Goal: Task Accomplishment & Management: Complete application form

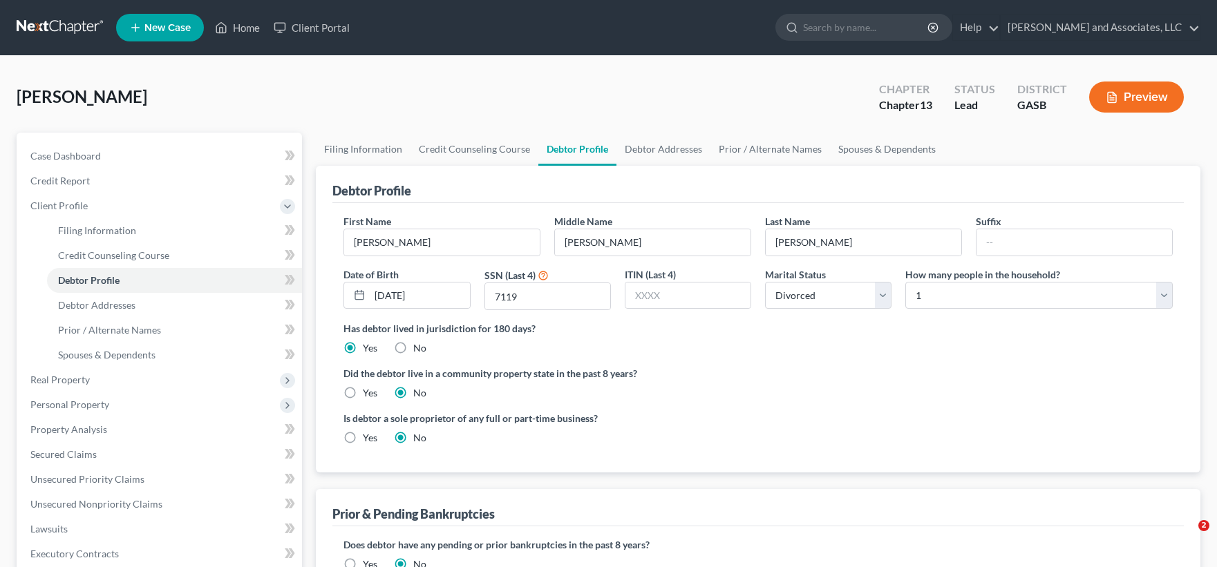
select select "3"
select select "0"
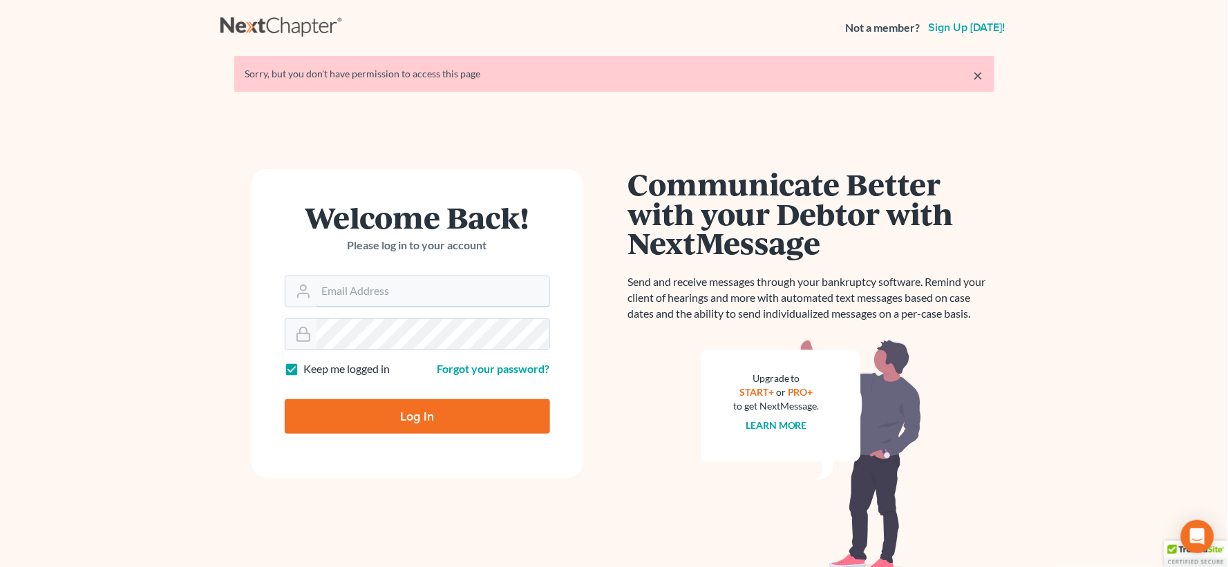
type input "[EMAIL_ADDRESS][DOMAIN_NAME]"
click at [444, 404] on input "Log In" at bounding box center [417, 416] width 265 height 35
type input "Thinking..."
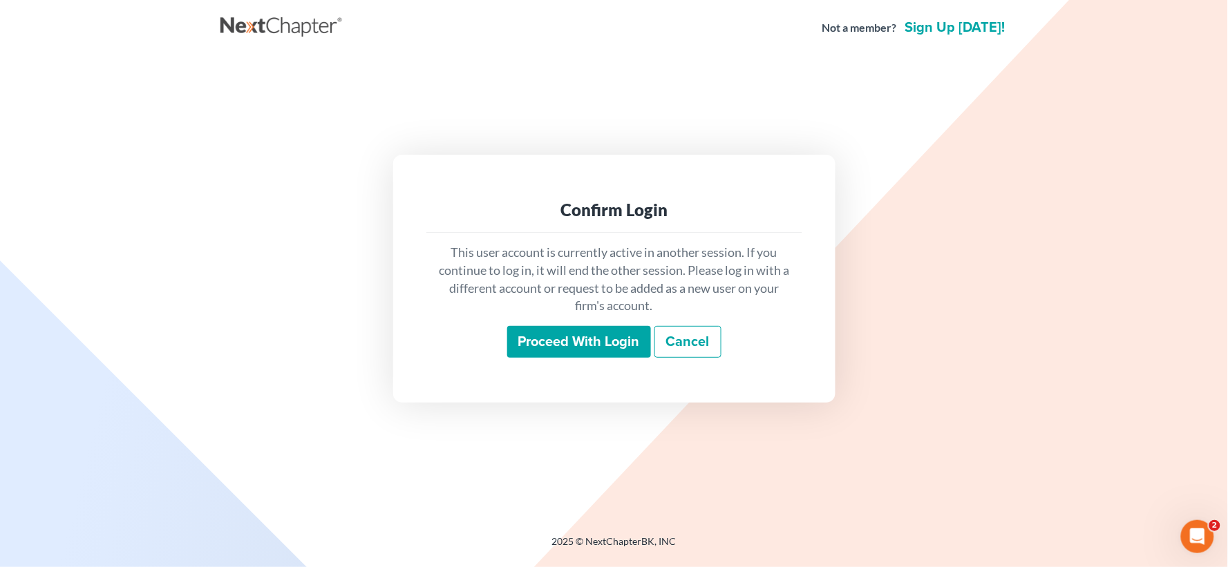
click at [544, 337] on input "Proceed with login" at bounding box center [579, 342] width 144 height 32
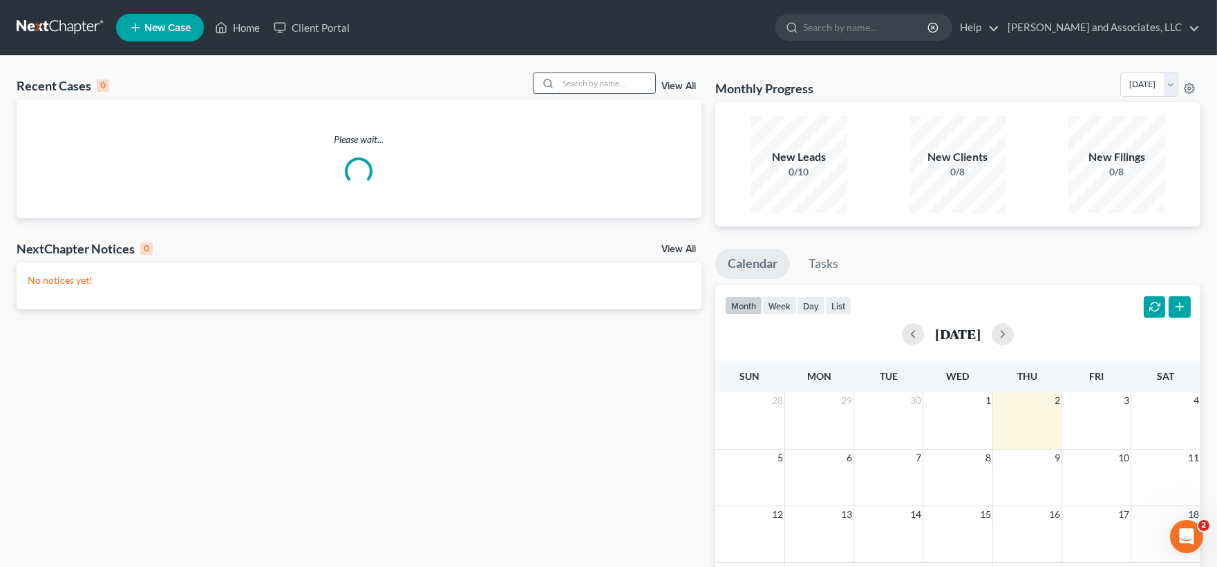
click at [600, 79] on input "search" at bounding box center [606, 83] width 97 height 20
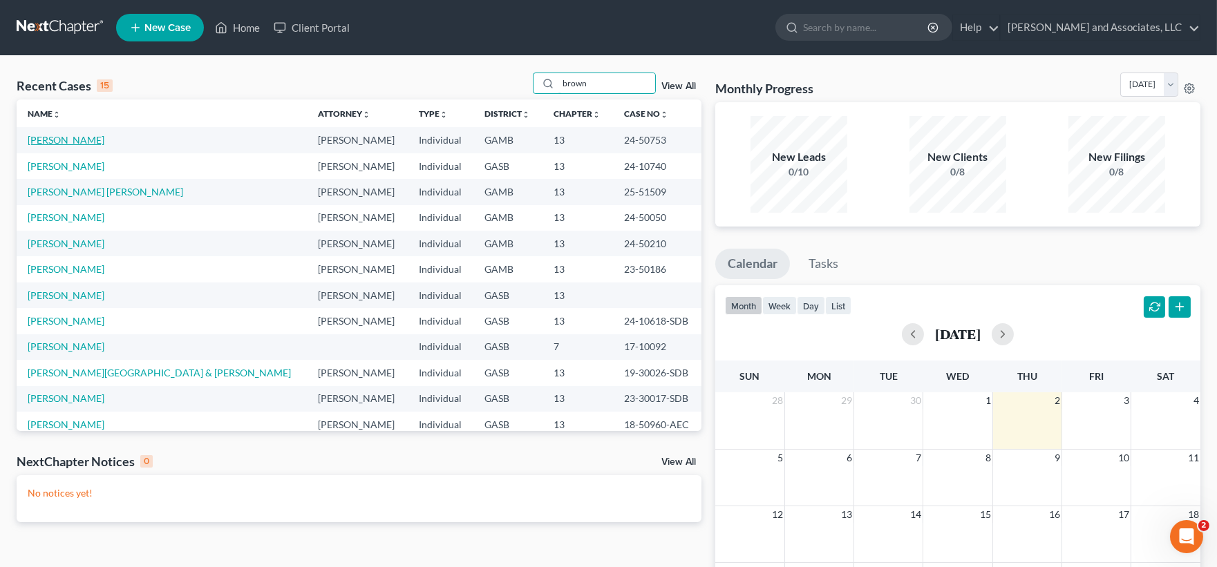
type input "brown"
click at [78, 140] on link "[PERSON_NAME]" at bounding box center [66, 140] width 77 height 12
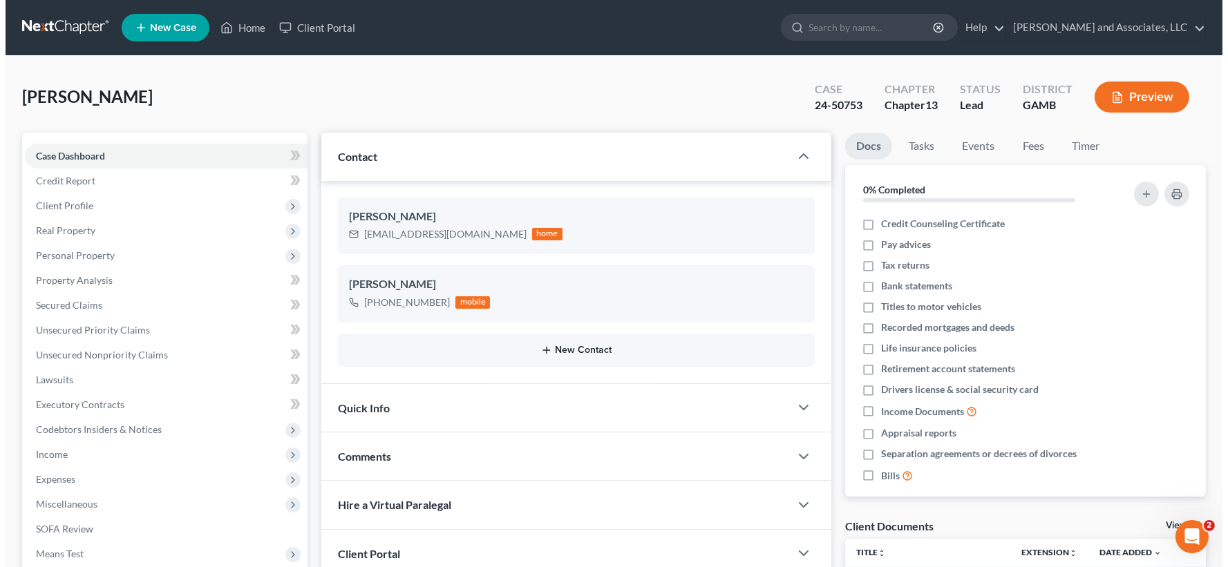
scroll to position [3008, 0]
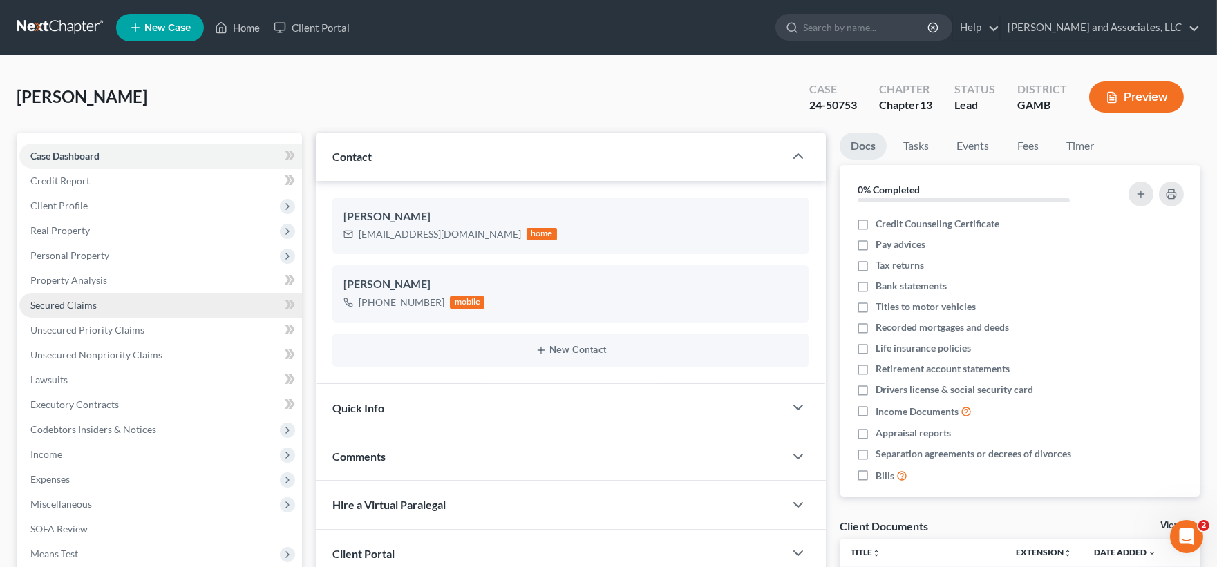
click at [60, 301] on span "Secured Claims" at bounding box center [63, 305] width 66 height 12
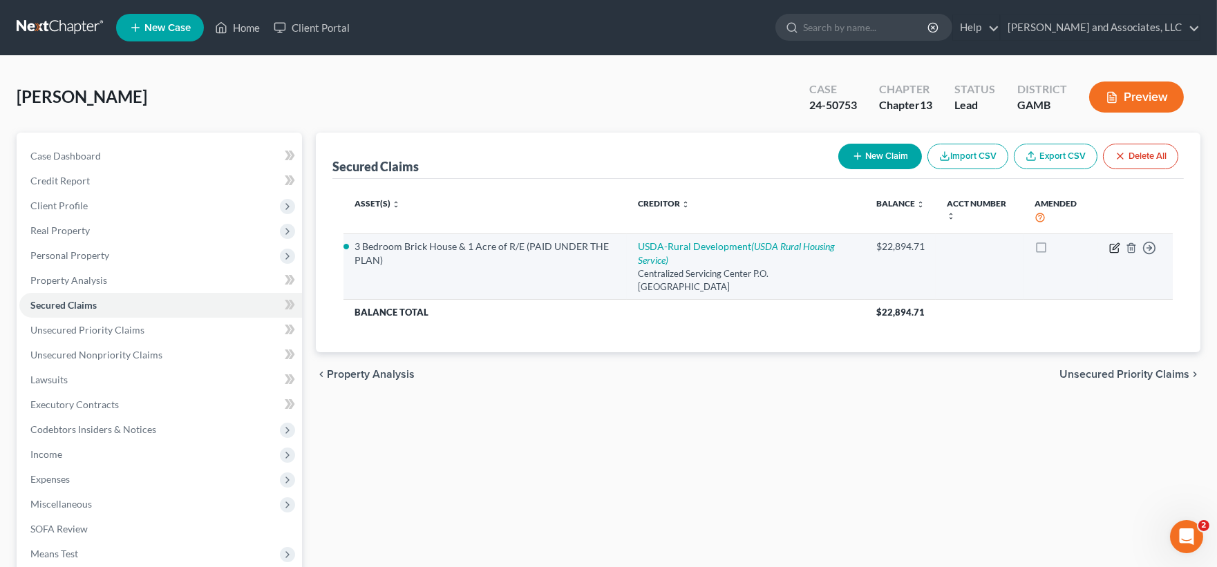
click at [1115, 246] on icon "button" at bounding box center [1114, 248] width 11 height 11
select select "26"
select select "0"
select select "1"
select select "0"
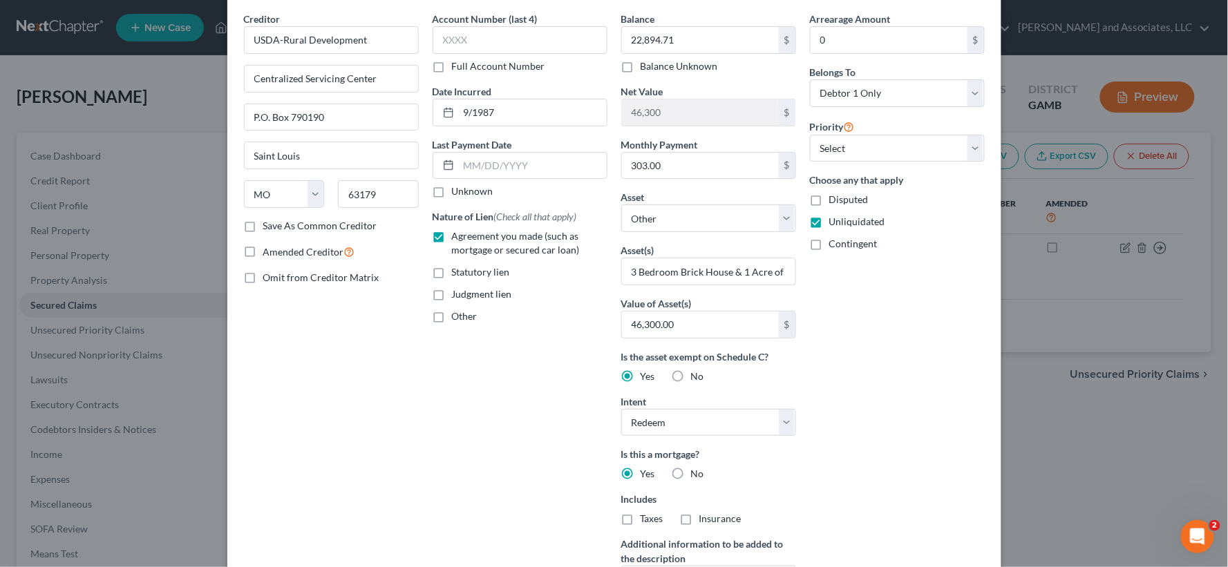
scroll to position [250, 0]
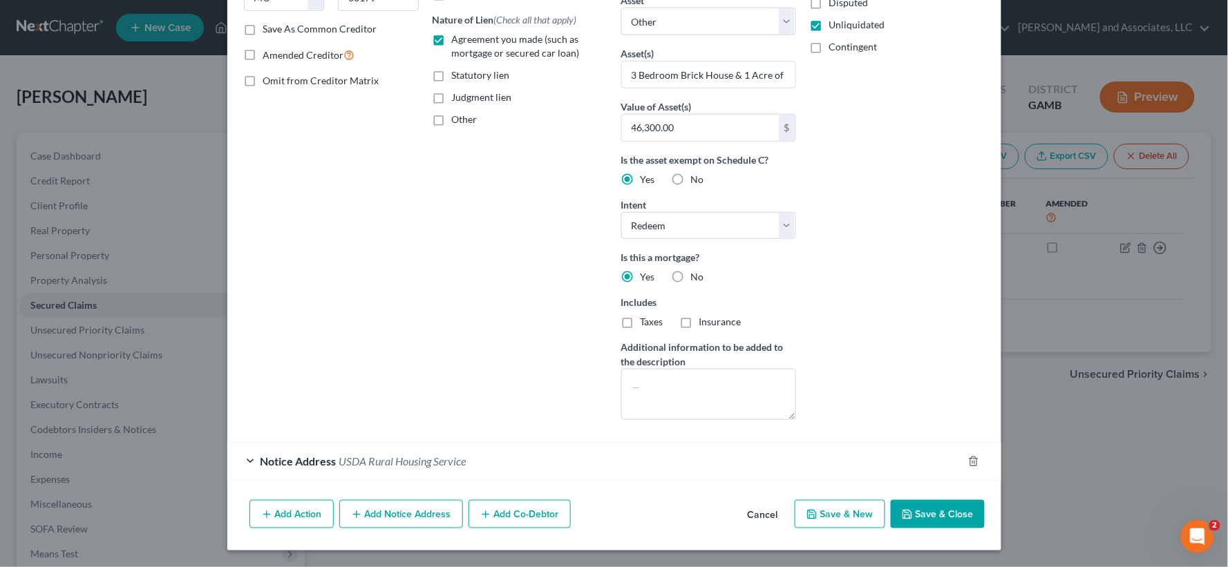
click at [954, 512] on button "Save & Close" at bounding box center [938, 514] width 94 height 29
select select
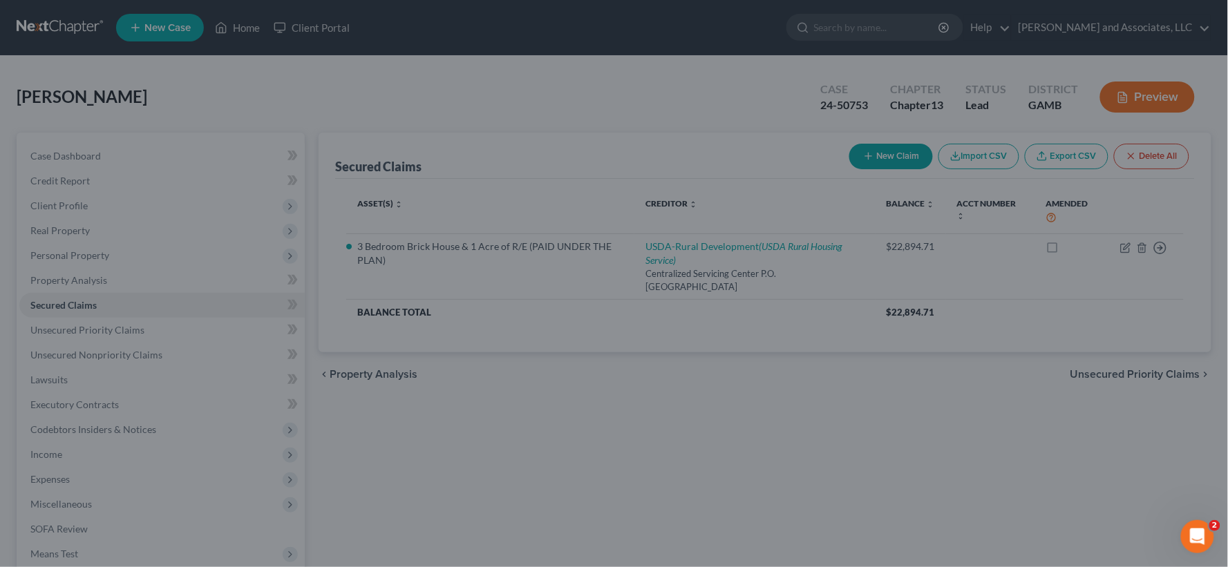
scroll to position [99, 0]
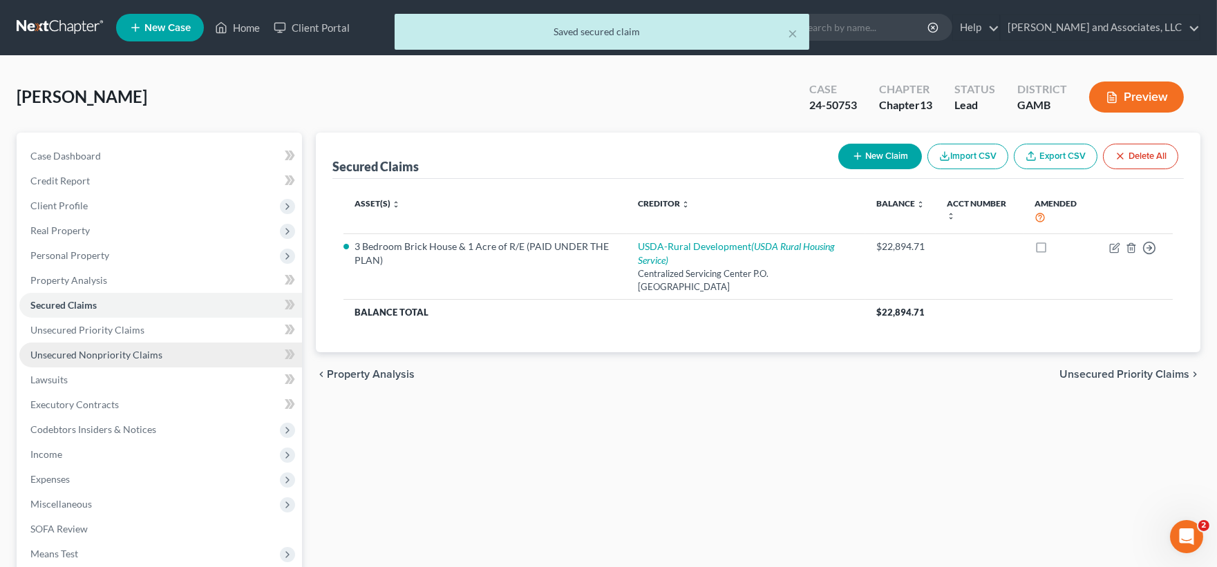
click at [72, 351] on span "Unsecured Nonpriority Claims" at bounding box center [96, 355] width 132 height 12
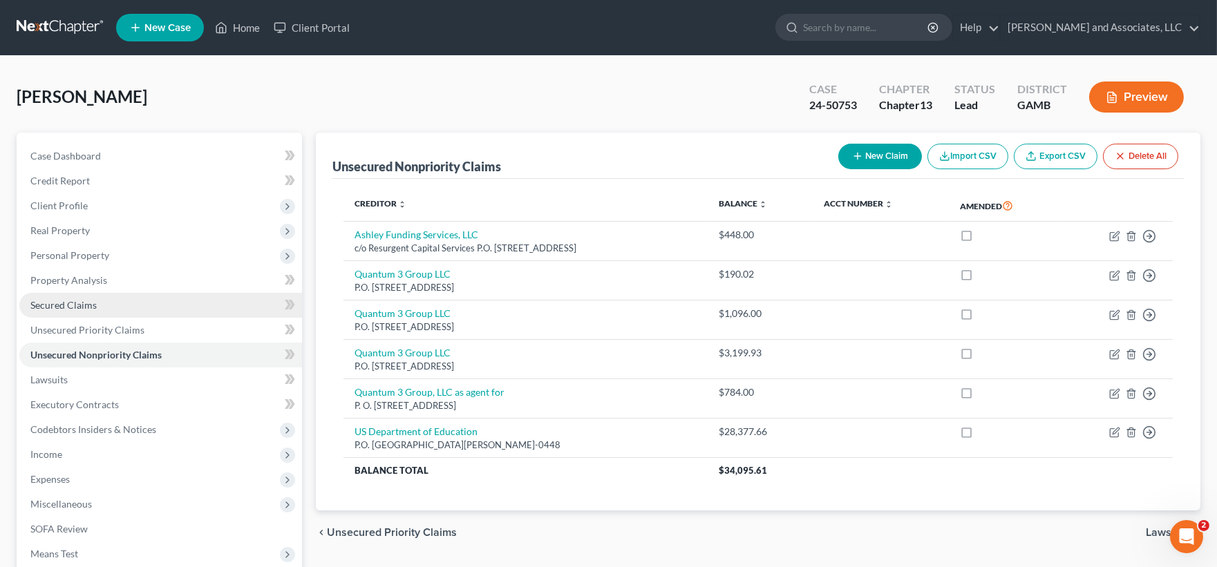
click at [80, 301] on span "Secured Claims" at bounding box center [63, 305] width 66 height 12
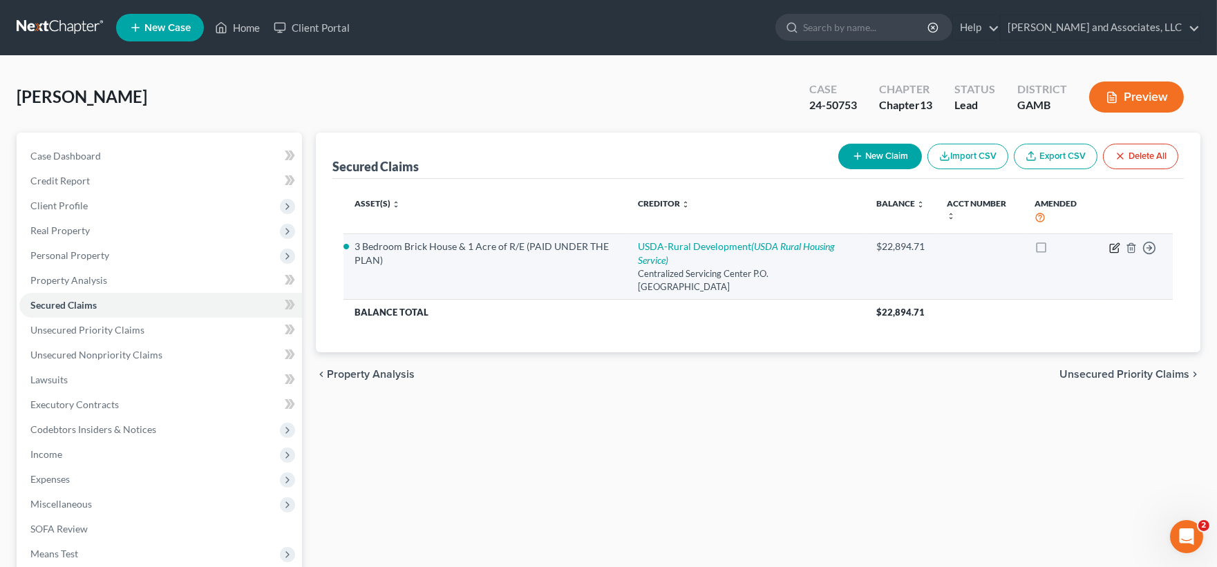
click at [1120, 250] on icon "button" at bounding box center [1114, 248] width 11 height 11
select select "26"
select select "0"
select select "1"
select select "0"
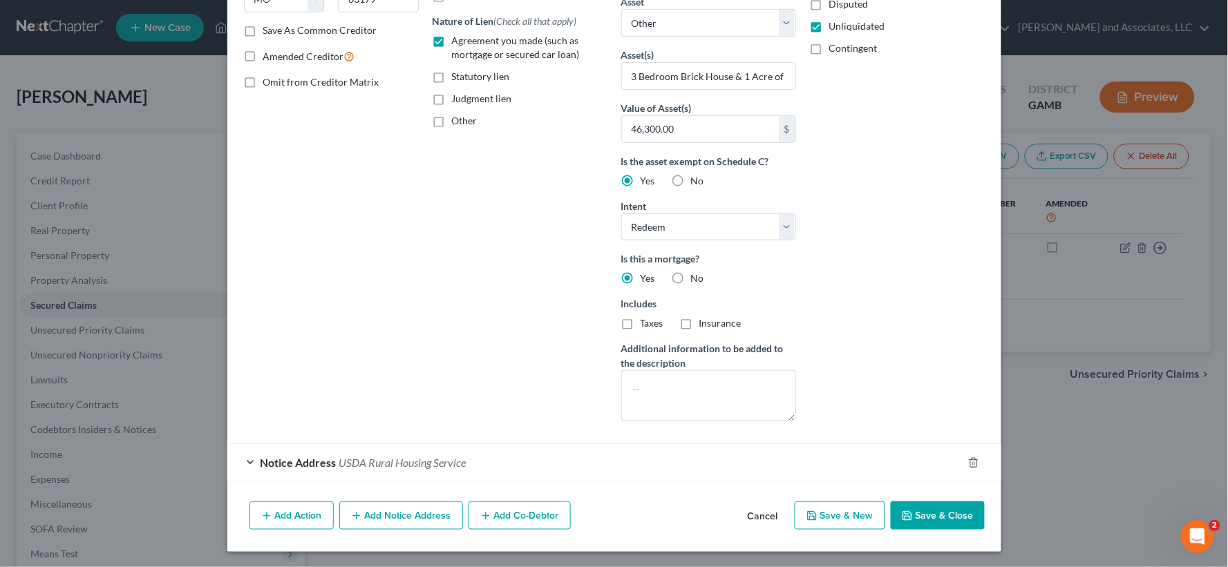
scroll to position [250, 0]
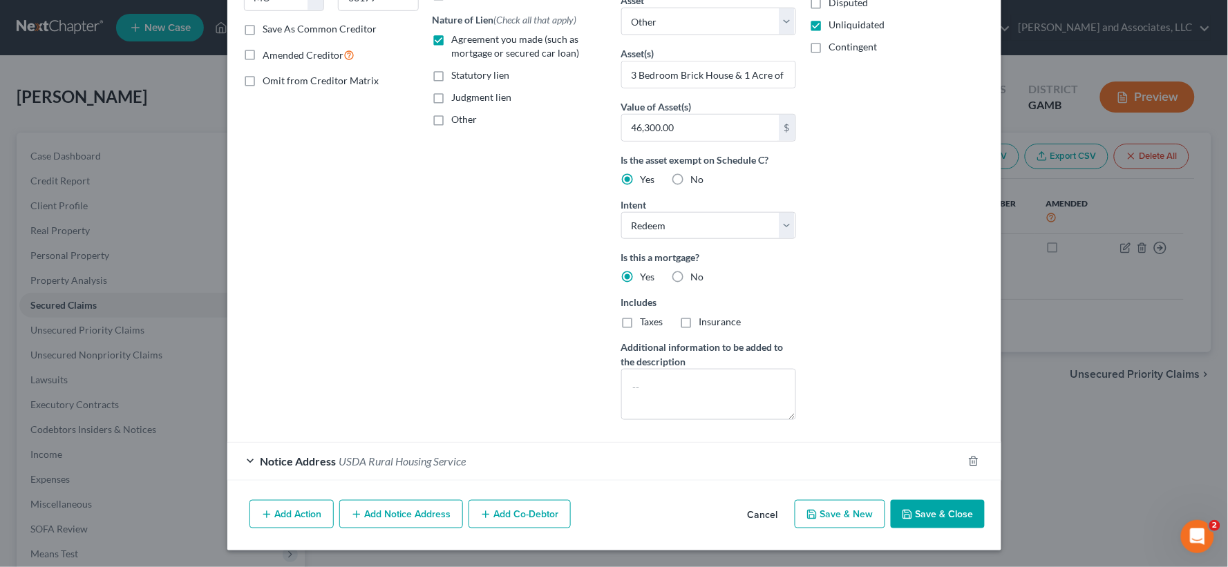
click at [916, 515] on button "Save & Close" at bounding box center [938, 514] width 94 height 29
select select
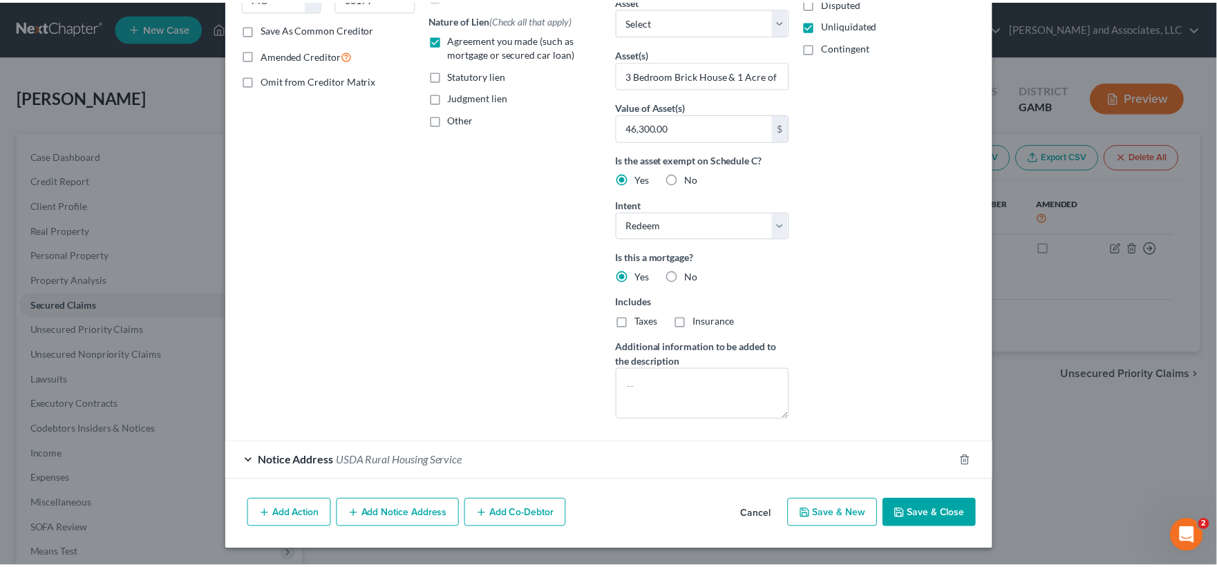
scroll to position [99, 0]
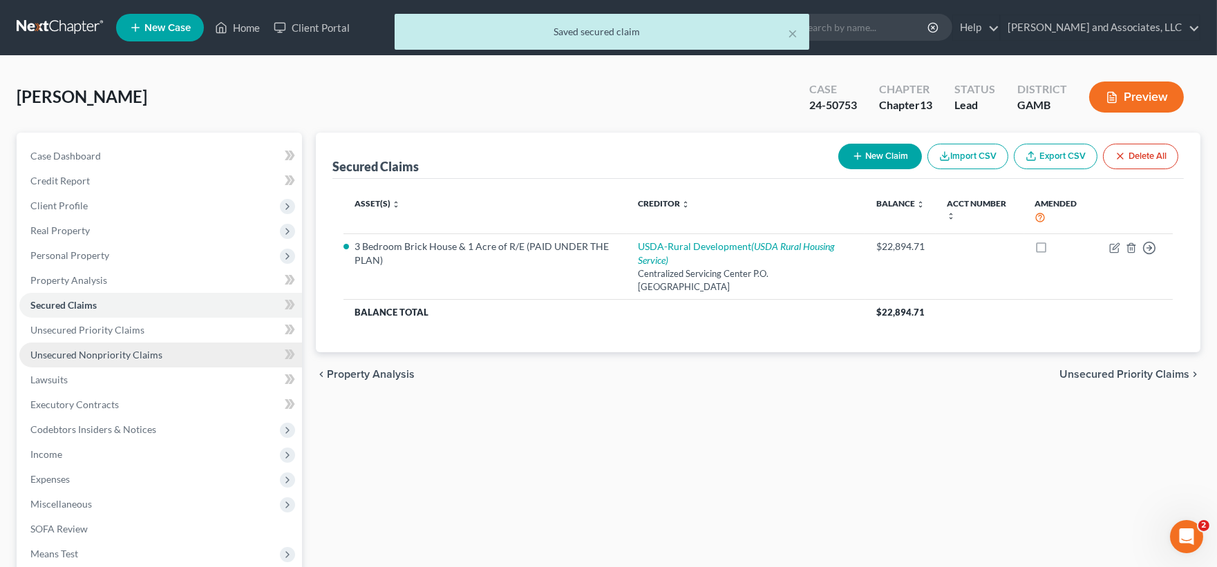
click at [76, 357] on span "Unsecured Nonpriority Claims" at bounding box center [96, 355] width 132 height 12
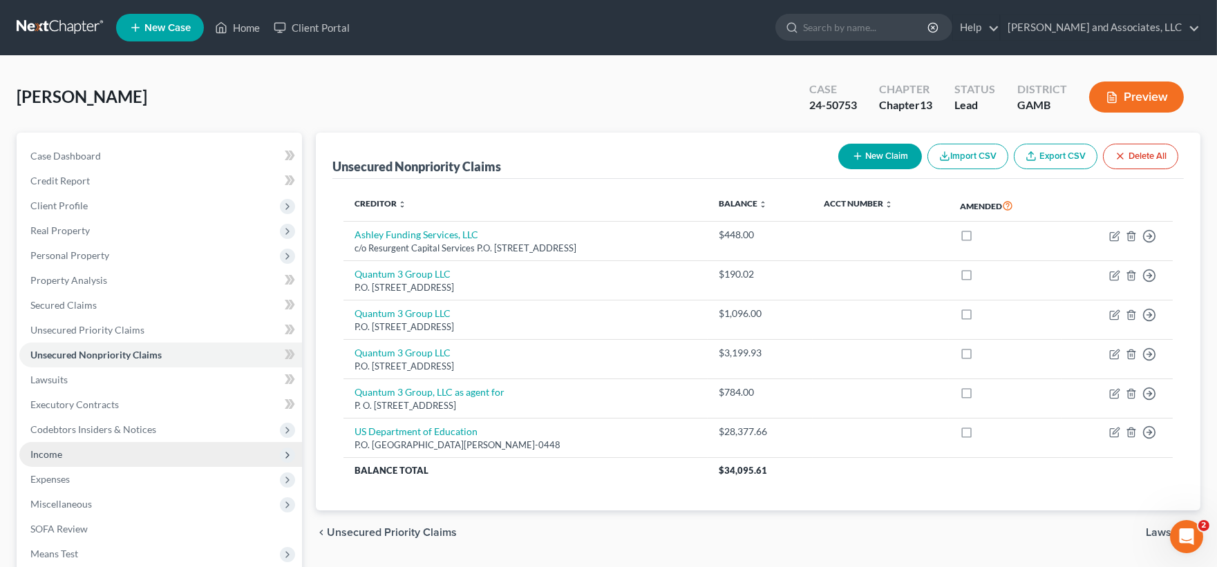
click at [57, 453] on span "Income" at bounding box center [46, 455] width 32 height 12
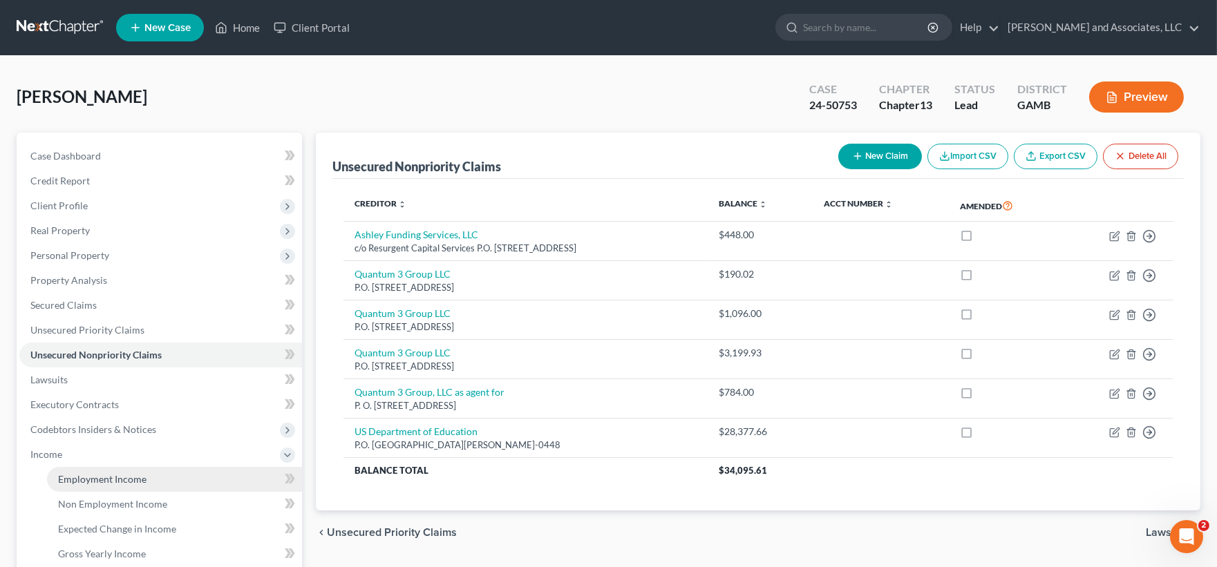
click at [99, 482] on span "Employment Income" at bounding box center [102, 479] width 88 height 12
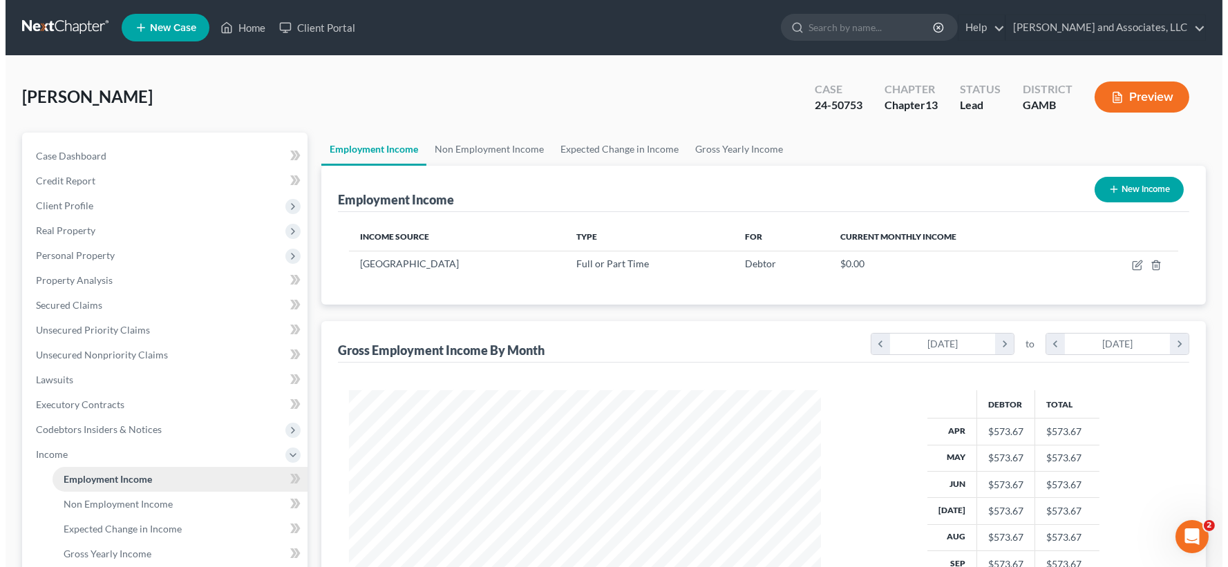
scroll to position [247, 500]
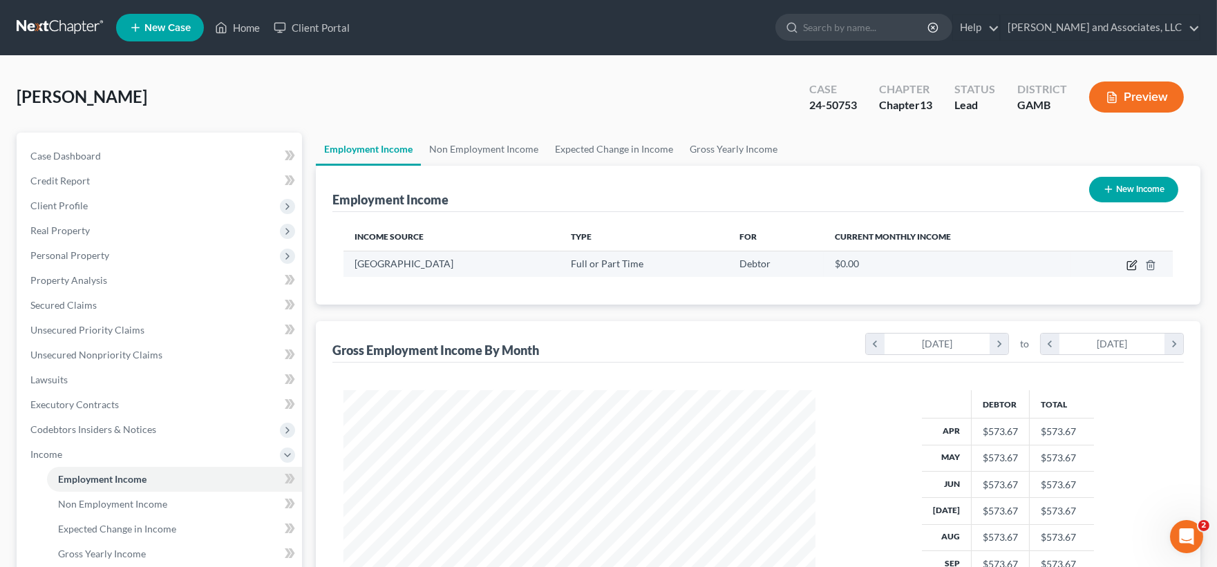
click at [1131, 264] on icon "button" at bounding box center [1133, 264] width 6 height 6
select select "0"
select select "10"
select select "0"
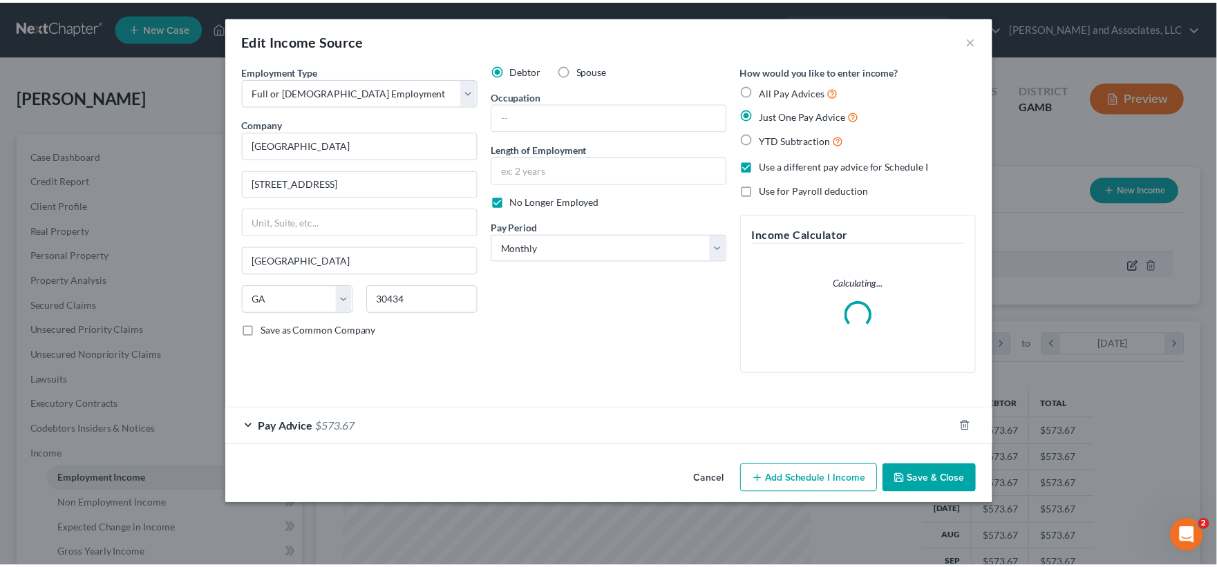
scroll to position [247, 505]
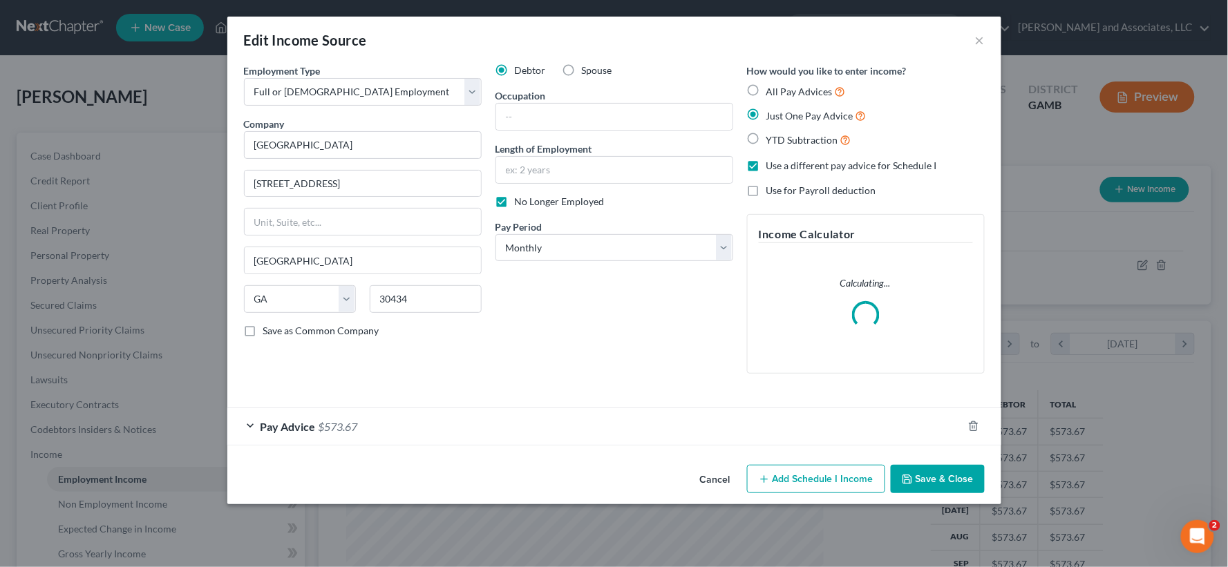
click at [938, 481] on button "Save & Close" at bounding box center [938, 479] width 94 height 29
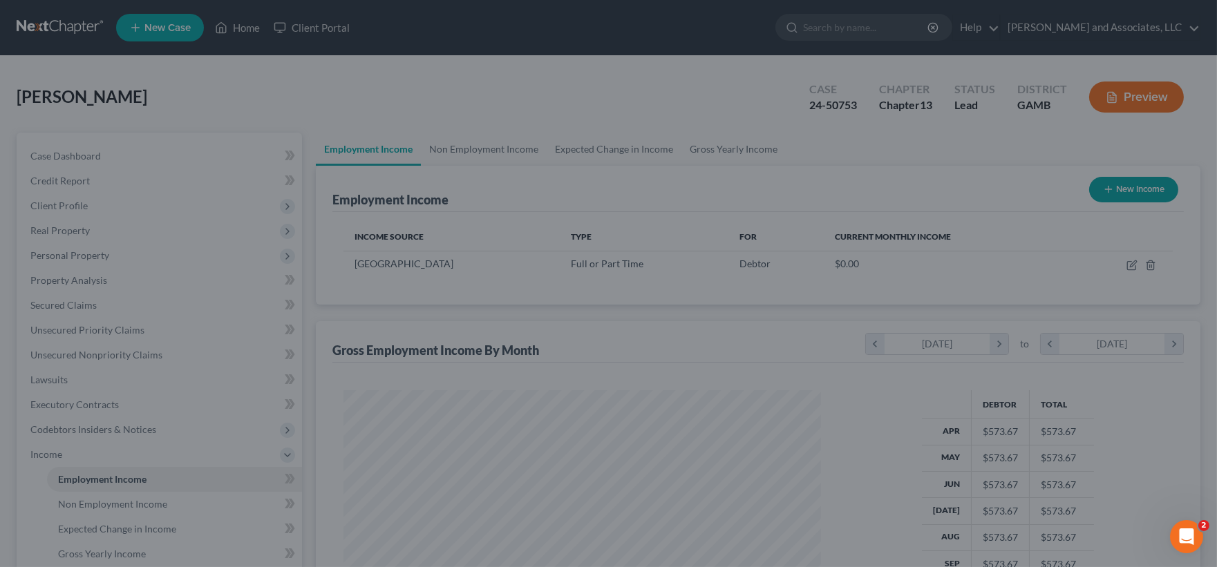
scroll to position [690832, 690579]
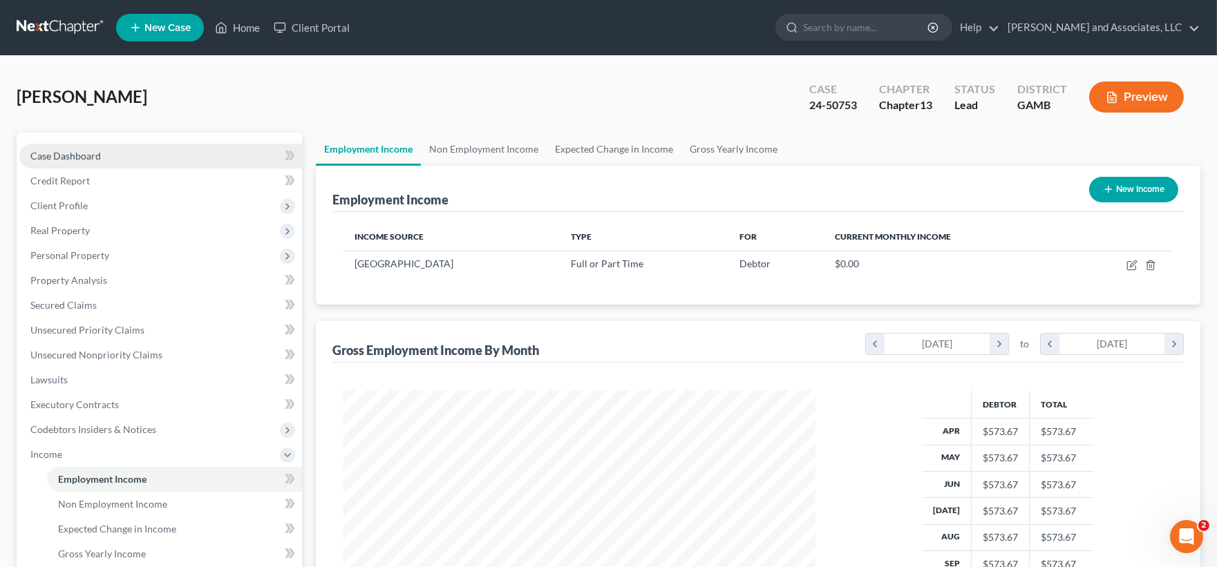
click at [66, 157] on span "Case Dashboard" at bounding box center [65, 156] width 70 height 12
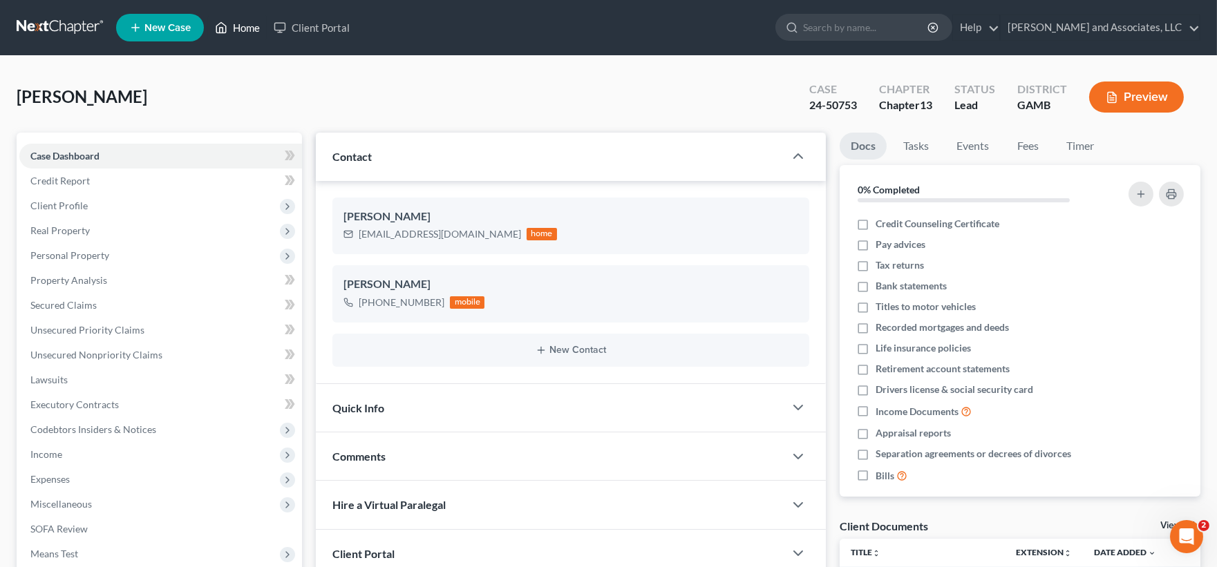
click at [256, 26] on link "Home" at bounding box center [237, 27] width 59 height 25
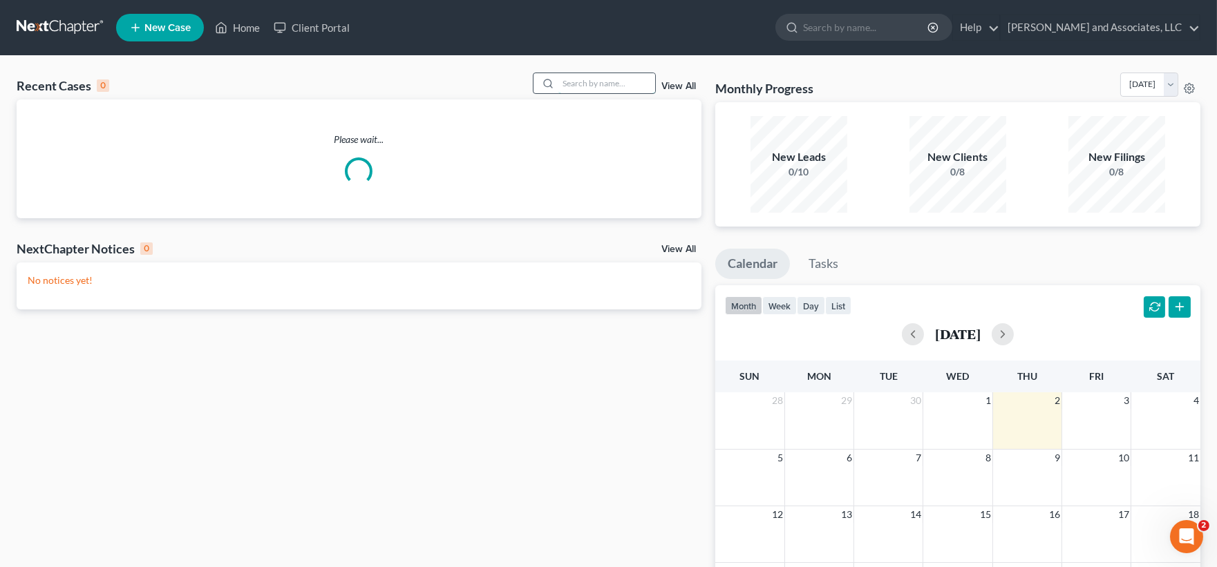
click at [602, 78] on input "search" at bounding box center [606, 83] width 97 height 20
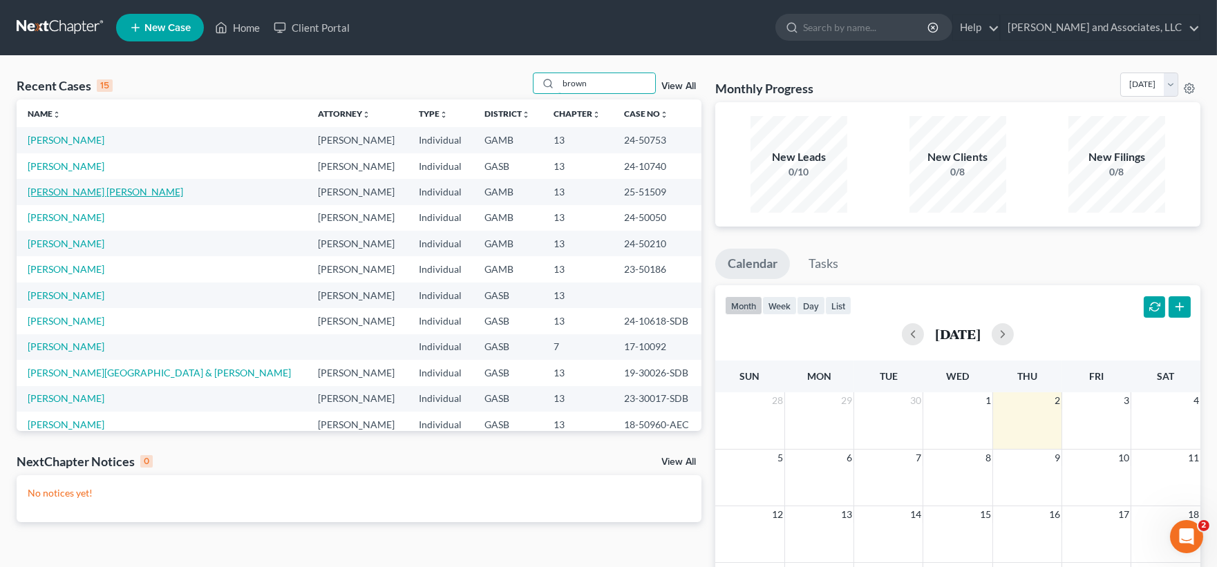
type input "brown"
click at [93, 191] on link "[PERSON_NAME] [PERSON_NAME]" at bounding box center [105, 192] width 155 height 12
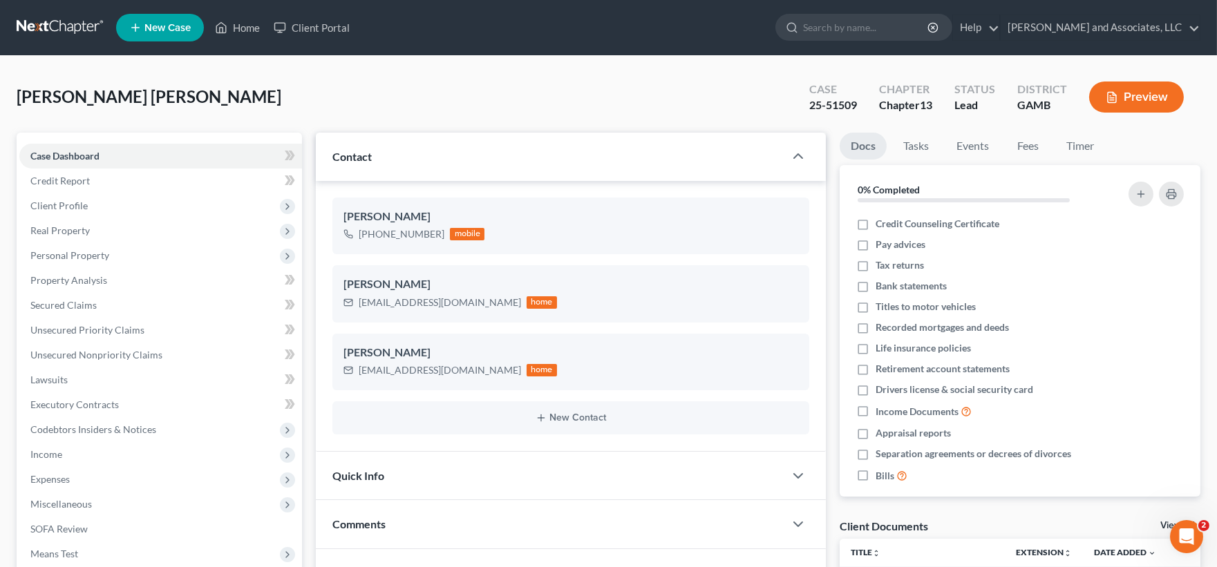
drag, startPoint x: 1216, startPoint y: 137, endPoint x: 1218, endPoint y: 129, distance: 7.9
click at [1217, 130] on html "Home New Case Client Portal Arthur L. Walker and Associates, LLC lgibson@arthur…" at bounding box center [608, 528] width 1217 height 1057
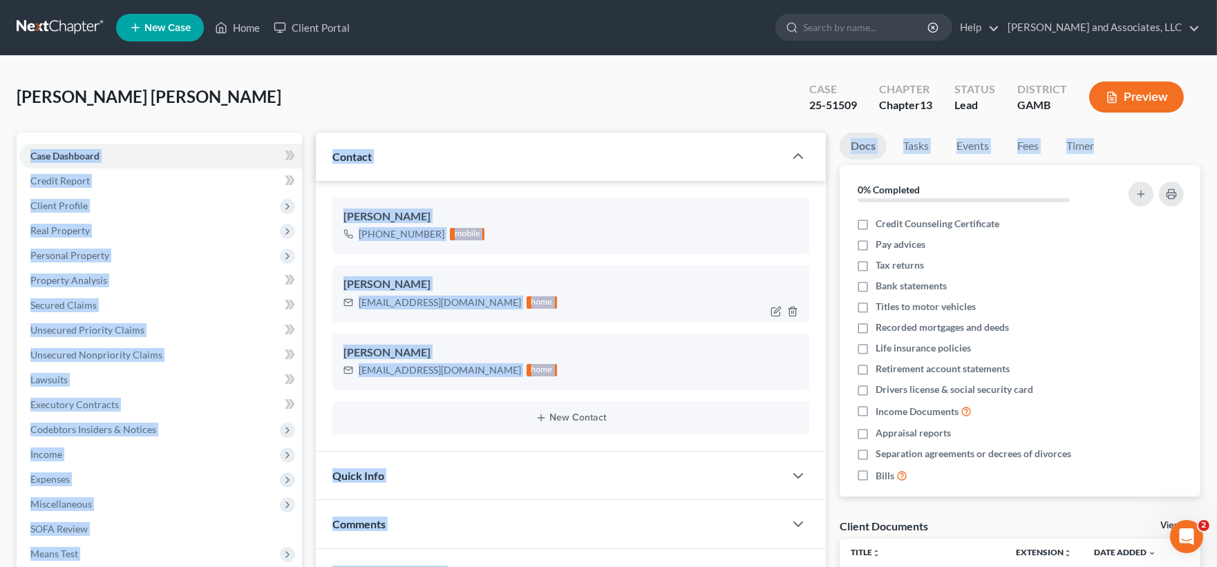
click at [681, 294] on div "jamiliabrown5@gmail.com home" at bounding box center [570, 303] width 455 height 18
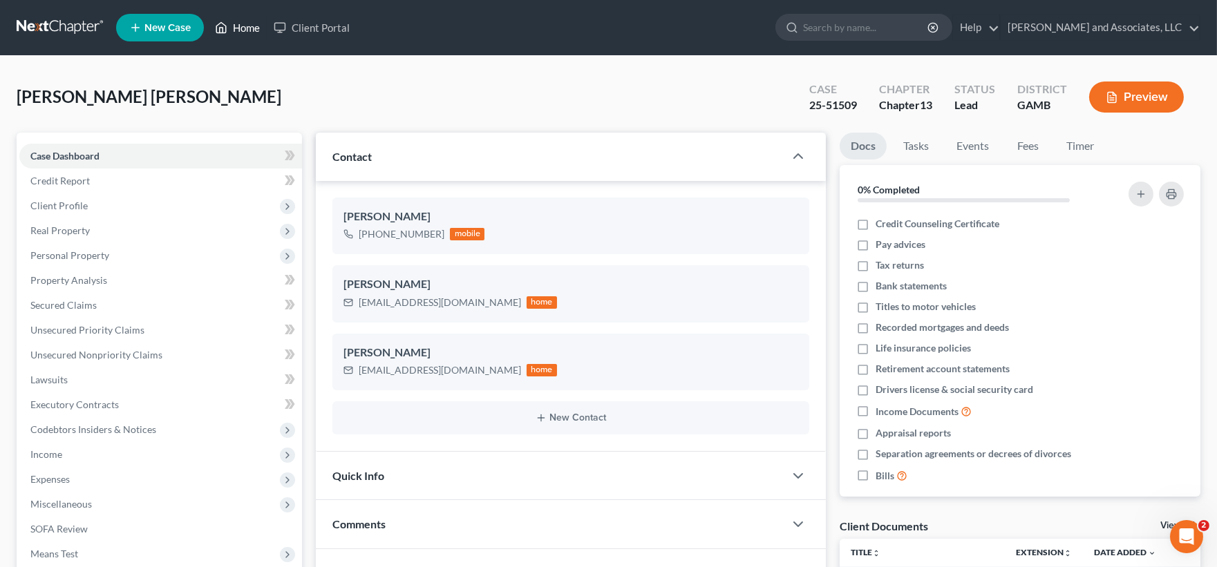
click at [252, 25] on link "Home" at bounding box center [237, 27] width 59 height 25
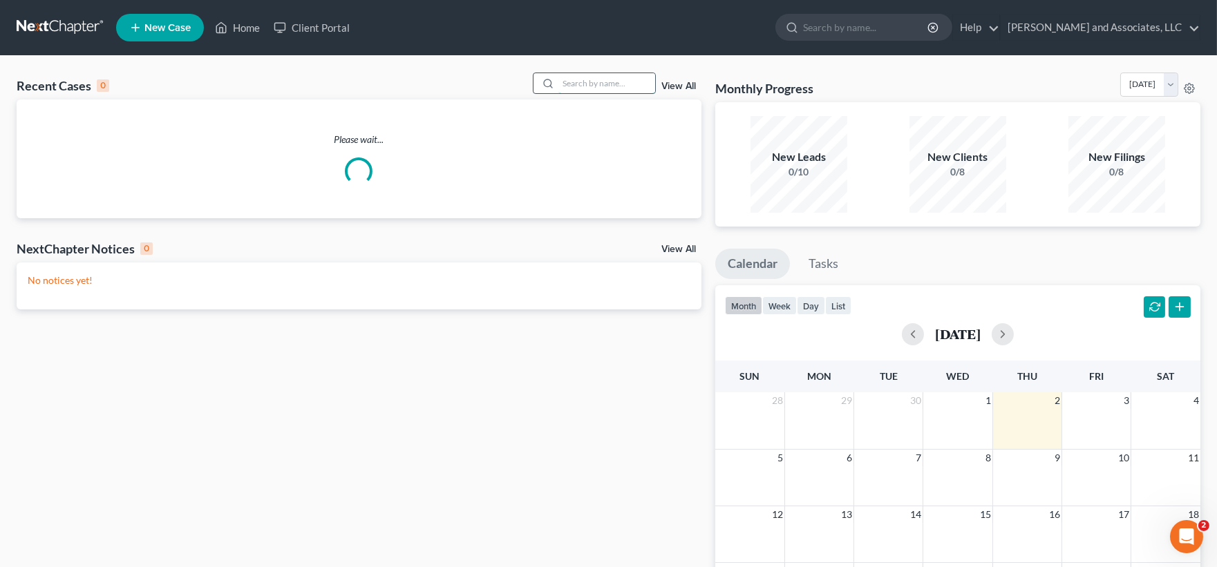
click at [589, 86] on input "search" at bounding box center [606, 83] width 97 height 20
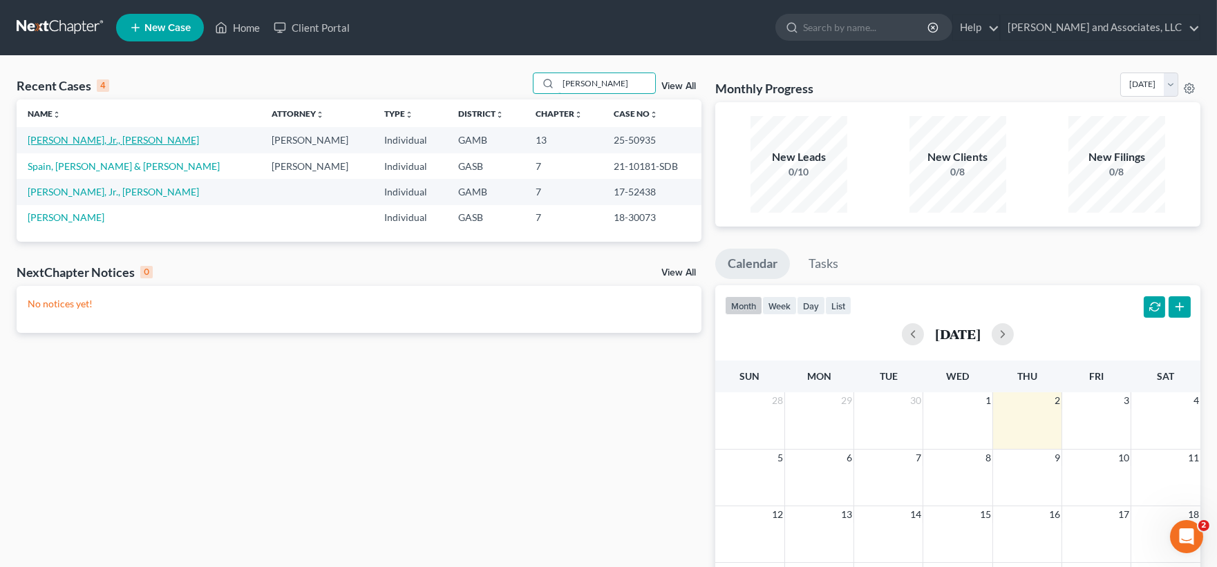
type input "hamilton"
click at [86, 143] on link "[PERSON_NAME], Jr., [PERSON_NAME]" at bounding box center [113, 140] width 171 height 12
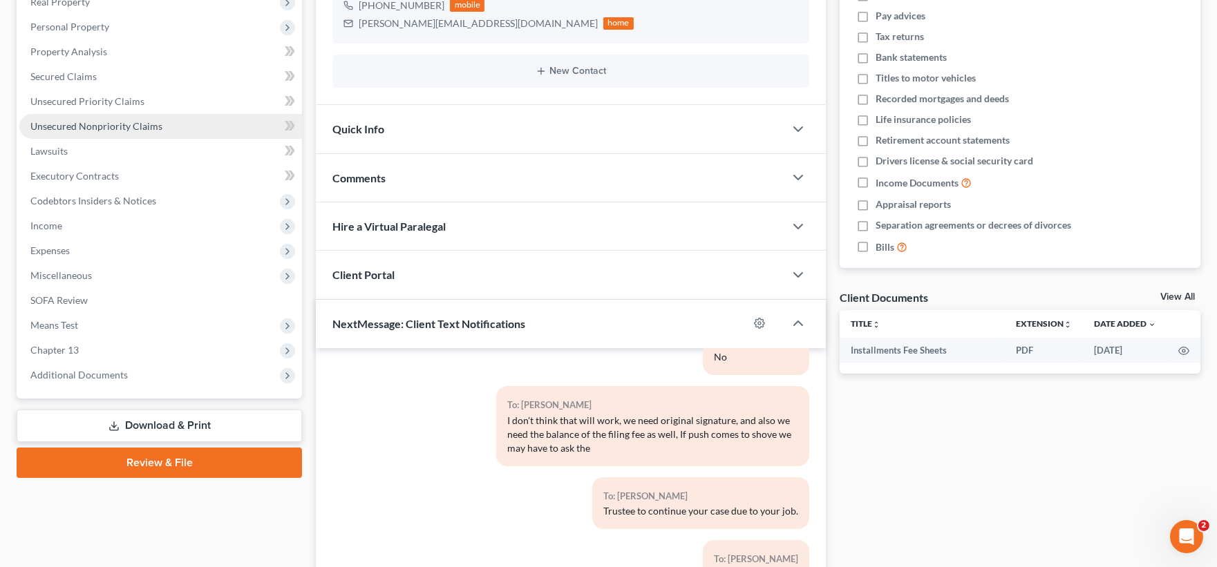
scroll to position [153, 0]
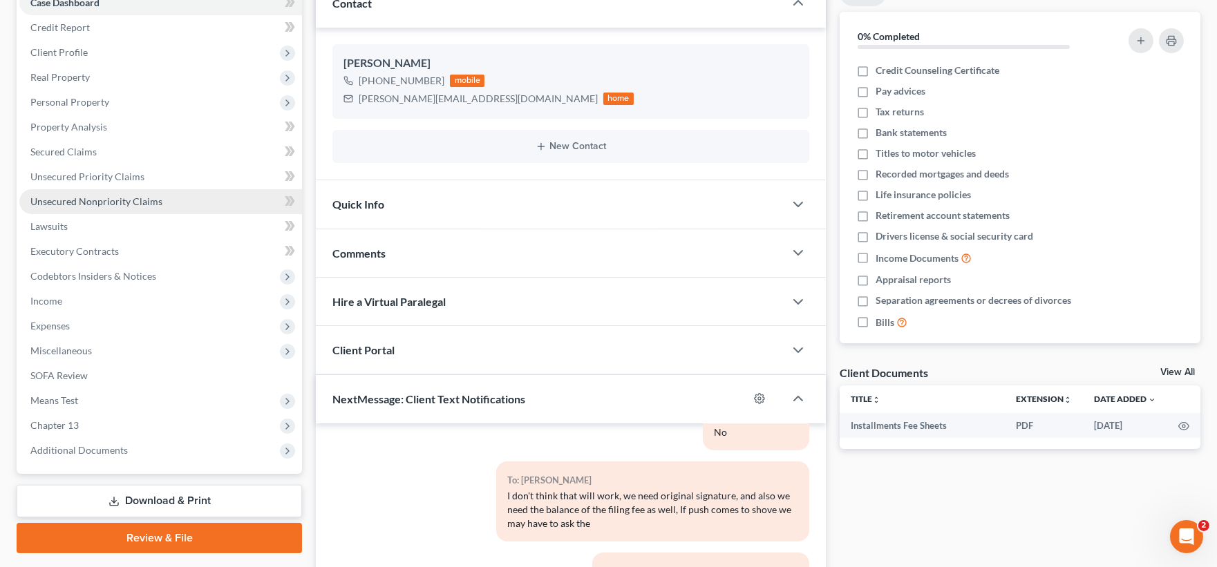
click at [68, 198] on span "Unsecured Nonpriority Claims" at bounding box center [96, 202] width 132 height 12
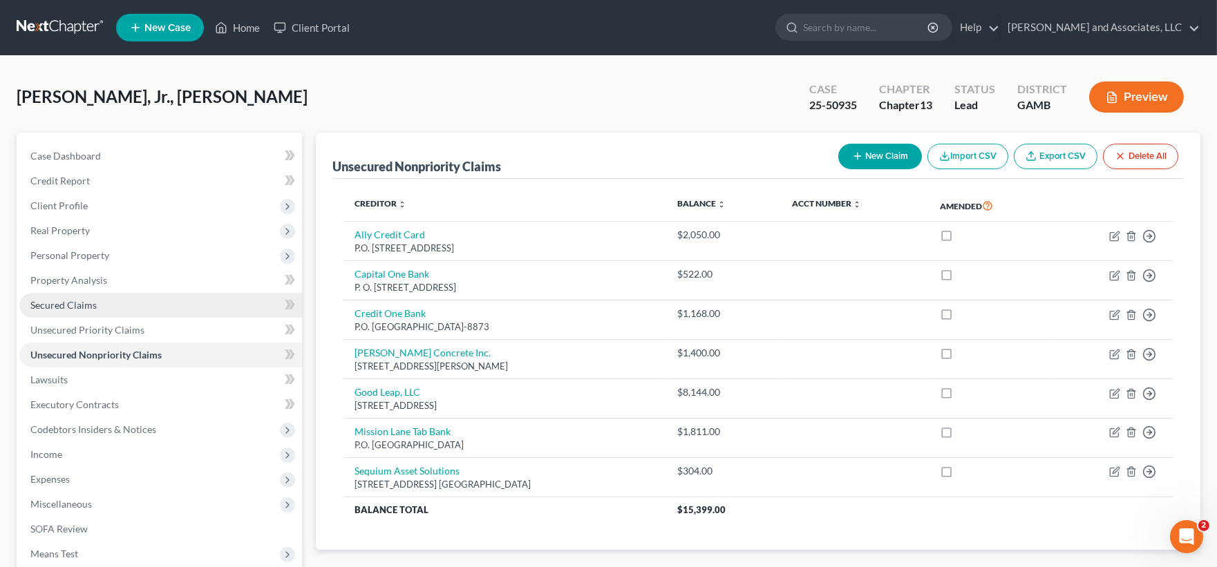
click at [67, 305] on span "Secured Claims" at bounding box center [63, 305] width 66 height 12
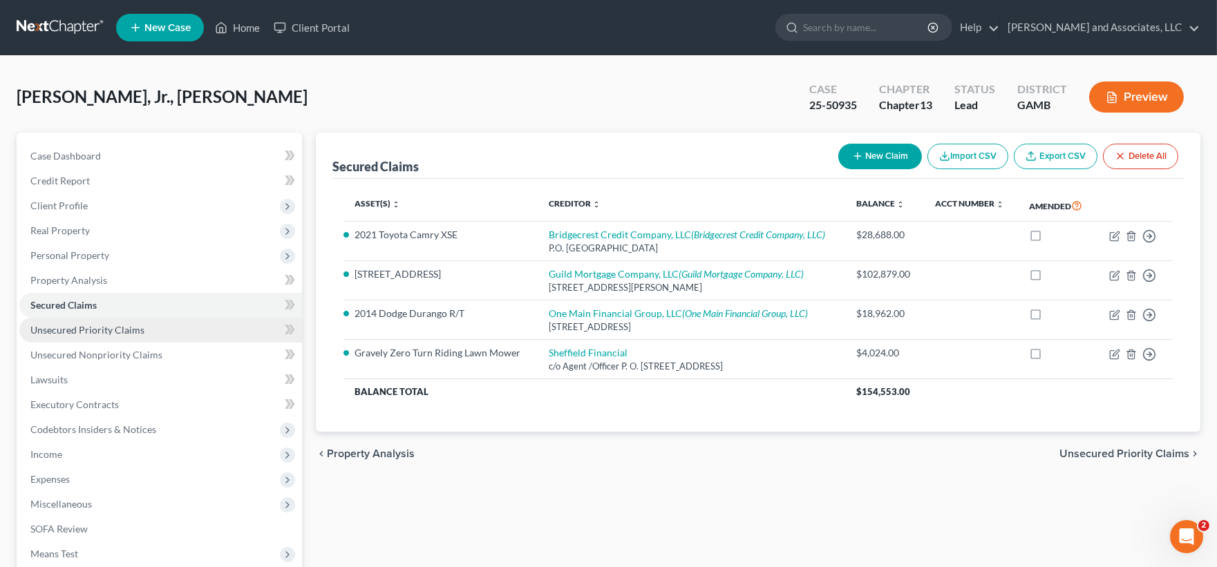
click at [100, 325] on span "Unsecured Priority Claims" at bounding box center [87, 330] width 114 height 12
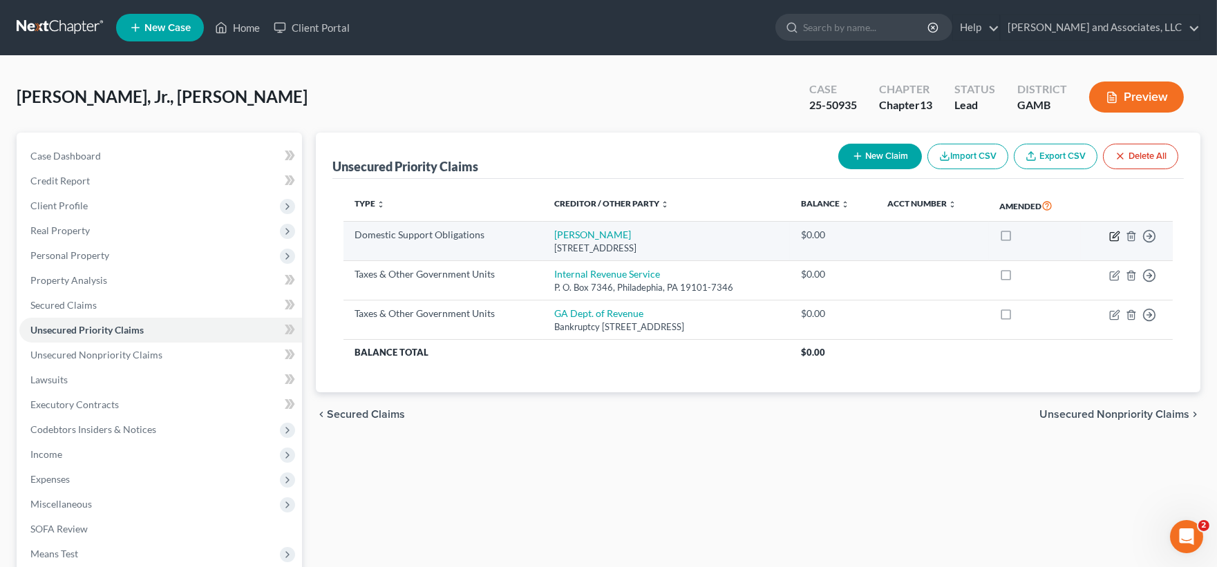
click at [1118, 236] on icon "button" at bounding box center [1114, 236] width 8 height 8
select select "10"
select select "0"
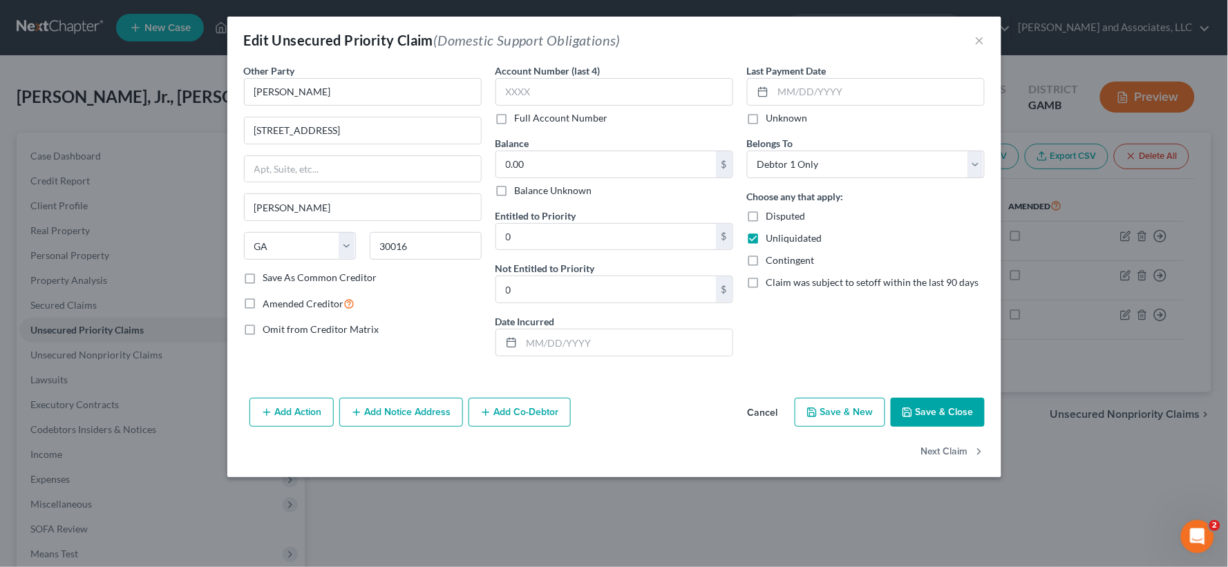
click at [941, 411] on button "Save & Close" at bounding box center [938, 412] width 94 height 29
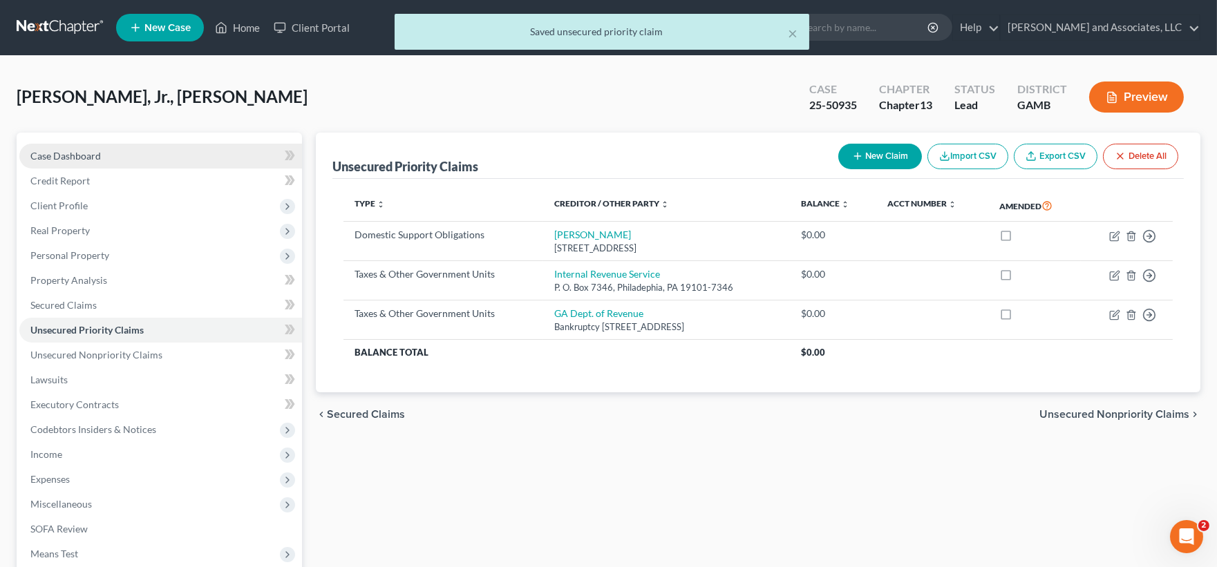
click at [80, 158] on span "Case Dashboard" at bounding box center [65, 156] width 70 height 12
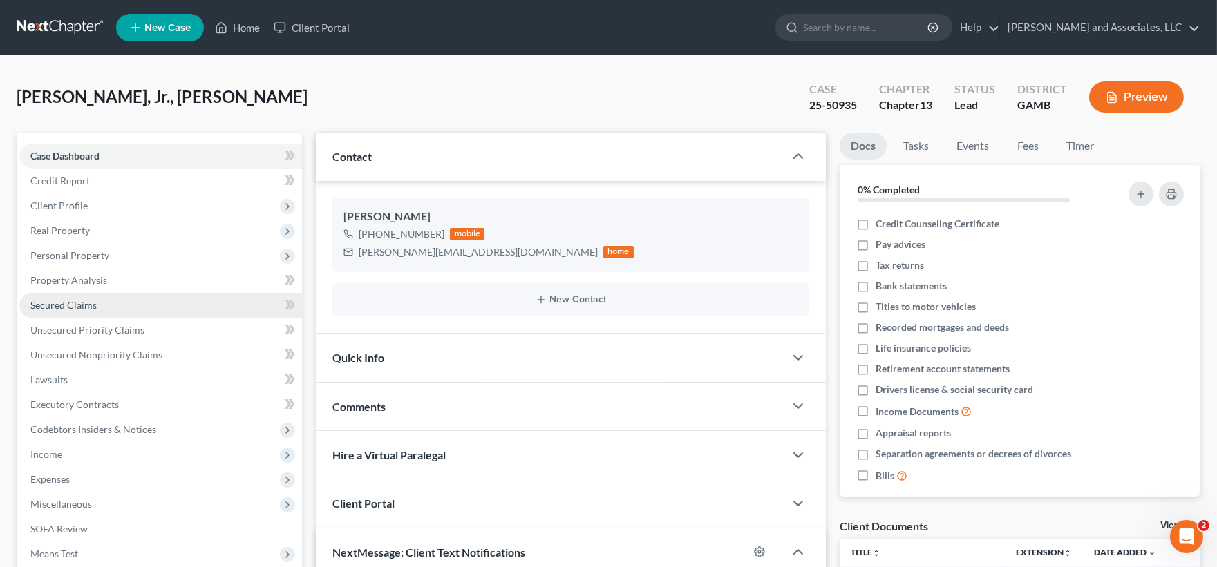
click at [78, 305] on span "Secured Claims" at bounding box center [63, 305] width 66 height 12
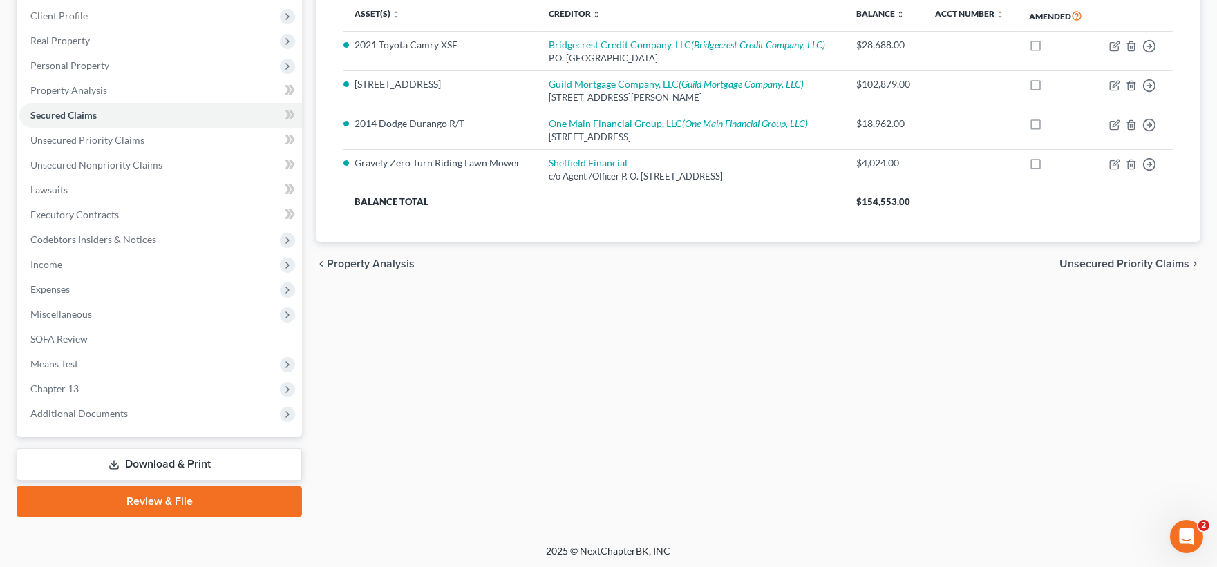
scroll to position [185, 0]
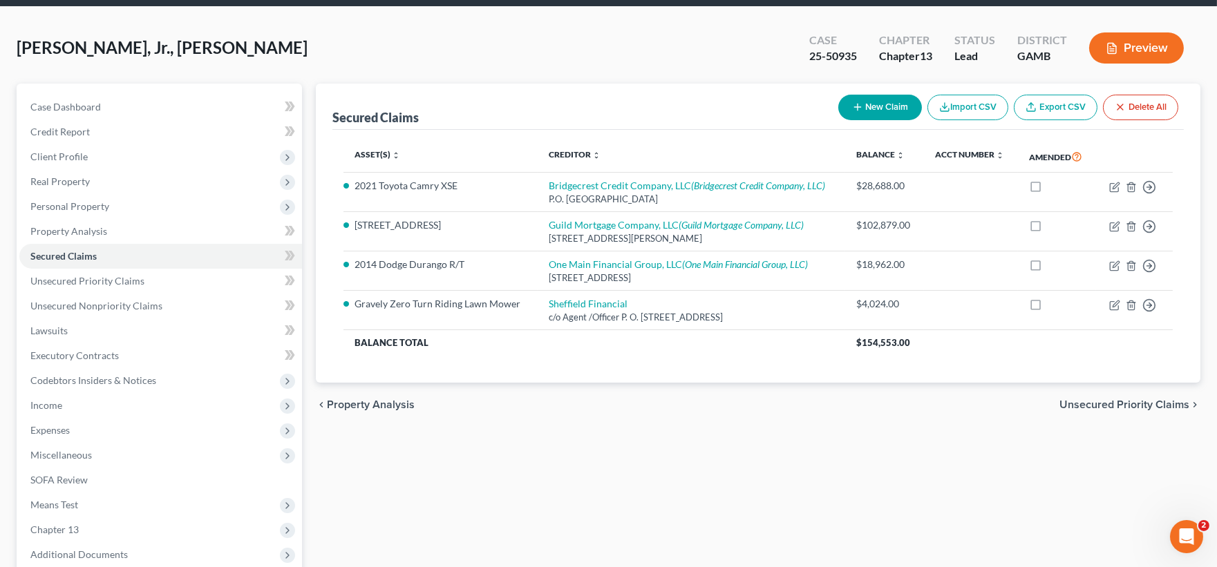
click at [1214, 339] on div "Hamilton, Jr., Melvin Upgraded Case 25-50935 Chapter Chapter 13 Status Lead Dis…" at bounding box center [608, 346] width 1217 height 679
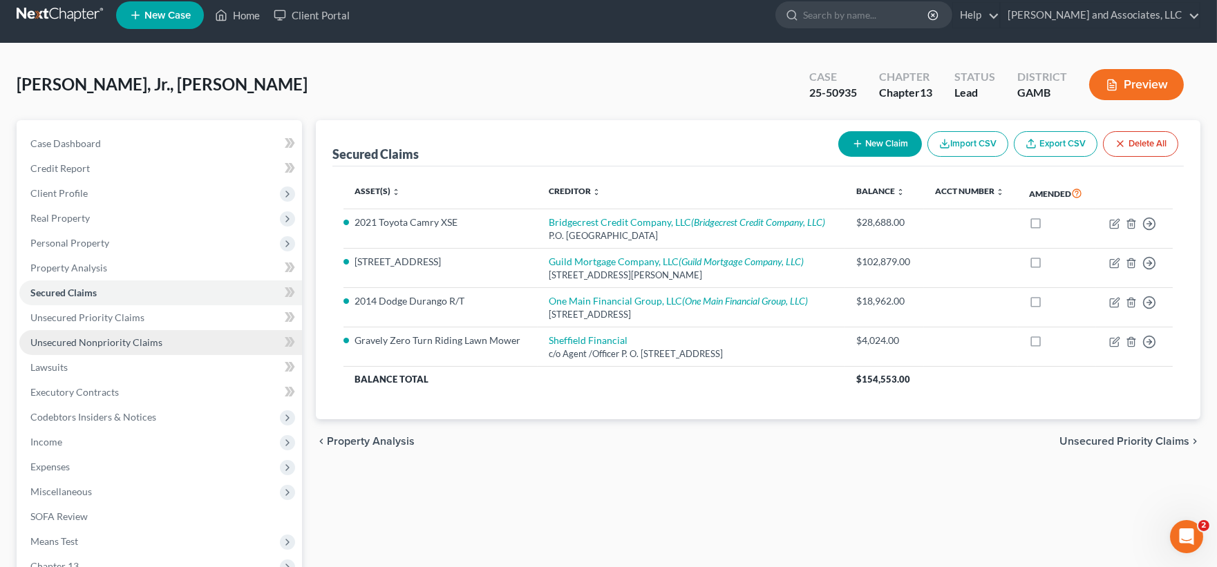
click at [64, 341] on span "Unsecured Nonpriority Claims" at bounding box center [96, 343] width 132 height 12
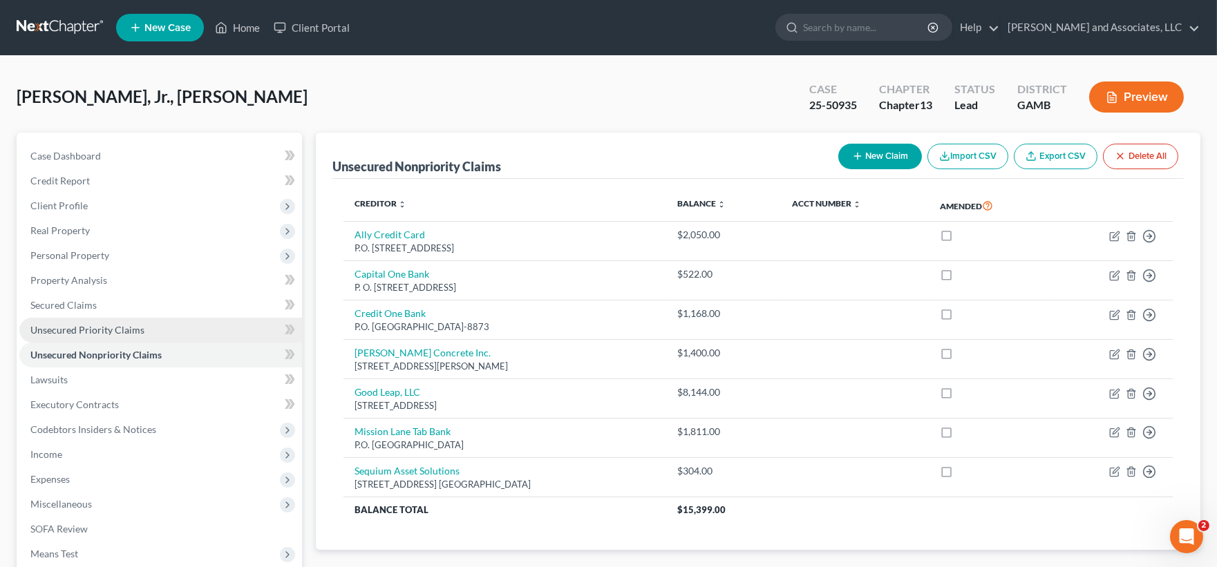
click at [93, 330] on span "Unsecured Priority Claims" at bounding box center [87, 330] width 114 height 12
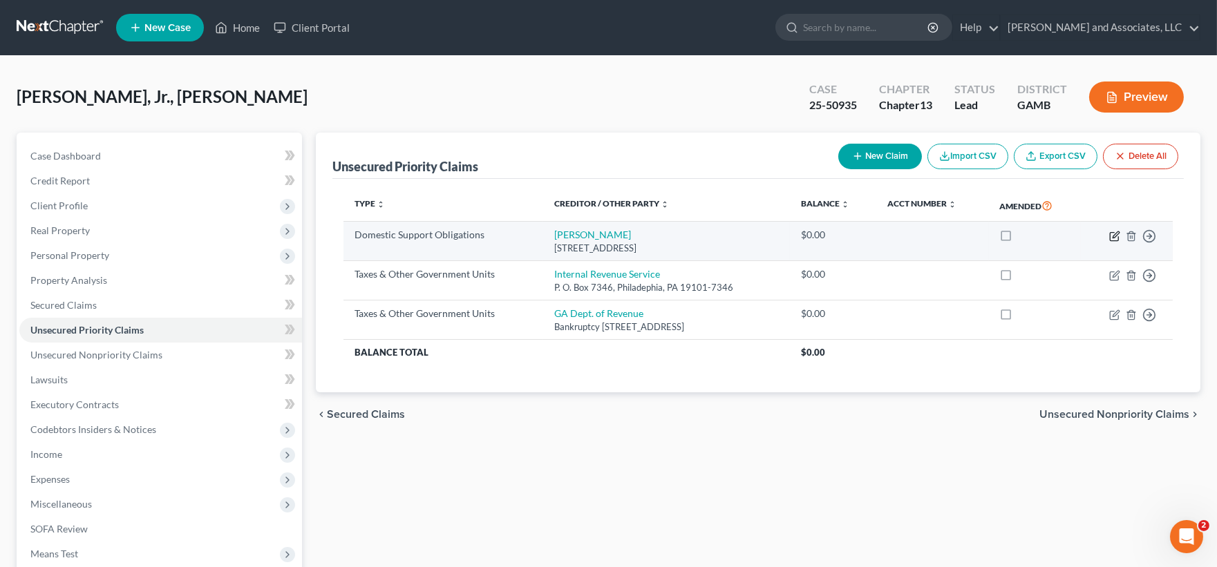
click at [1117, 237] on icon "button" at bounding box center [1114, 236] width 11 height 11
select select "10"
select select "0"
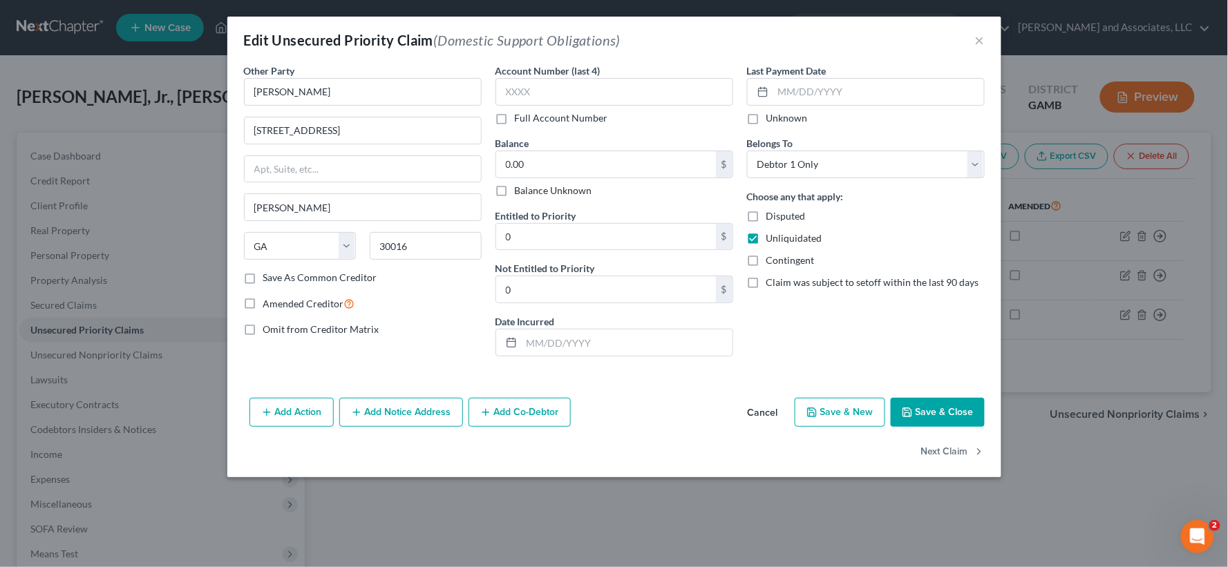
click at [965, 413] on button "Save & Close" at bounding box center [938, 412] width 94 height 29
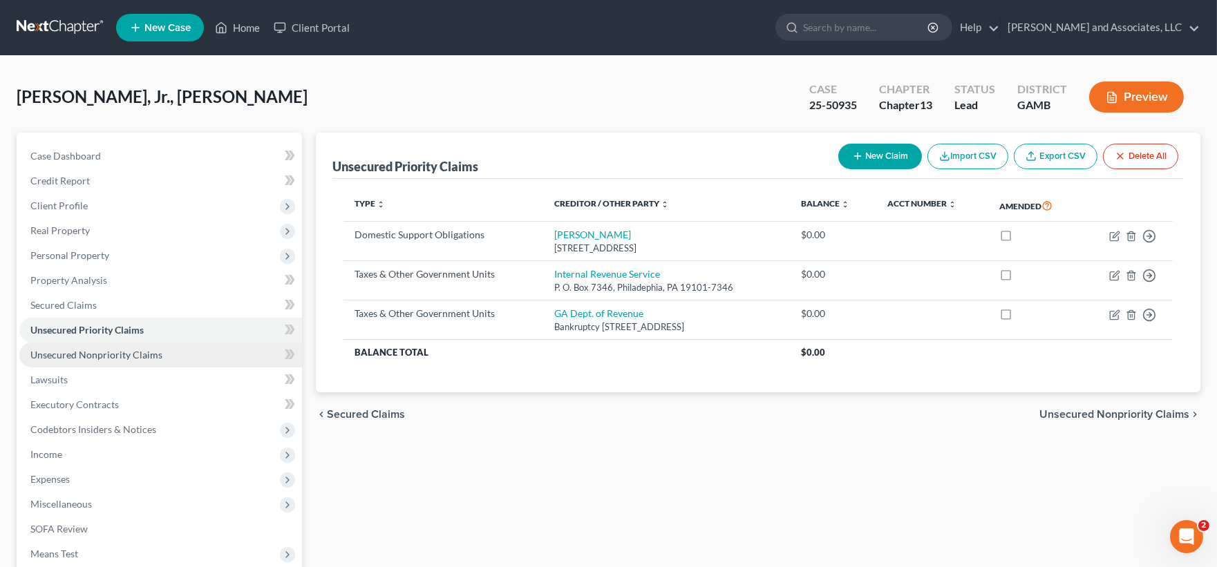
click at [69, 355] on span "Unsecured Nonpriority Claims" at bounding box center [96, 355] width 132 height 12
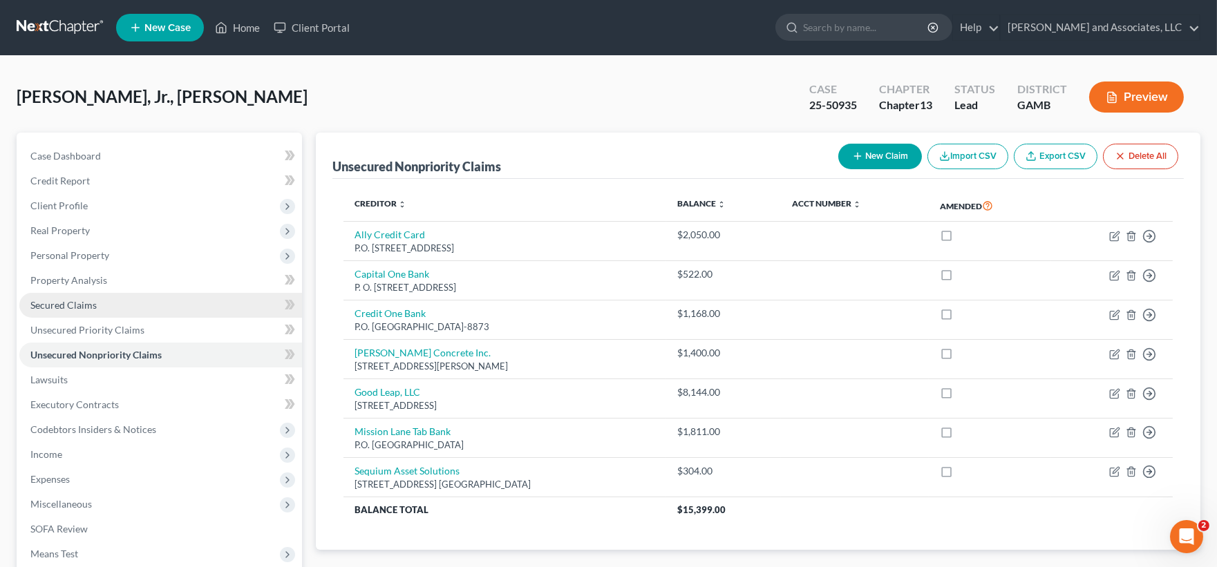
click at [59, 301] on span "Secured Claims" at bounding box center [63, 305] width 66 height 12
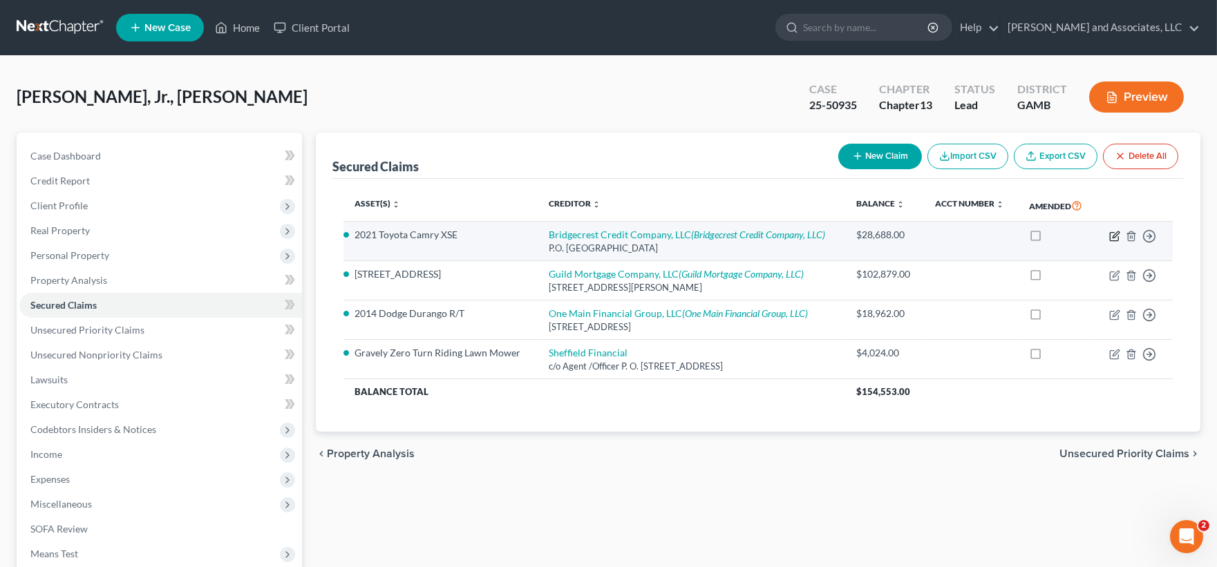
click at [1117, 236] on icon "button" at bounding box center [1114, 236] width 11 height 11
select select "3"
select select "0"
select select "1"
select select "0"
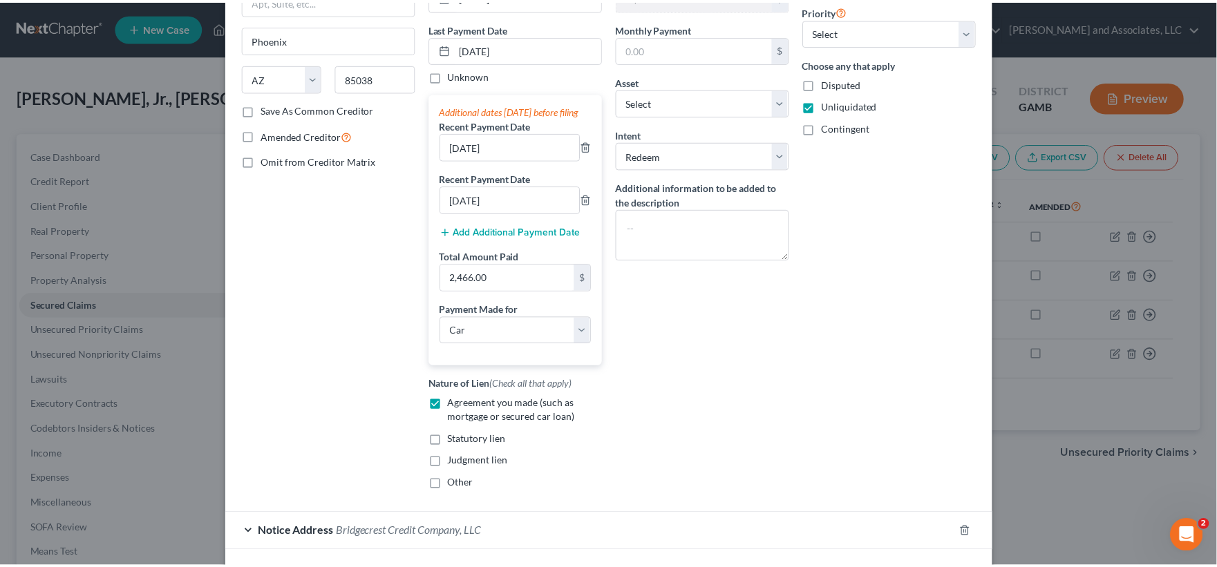
scroll to position [282, 0]
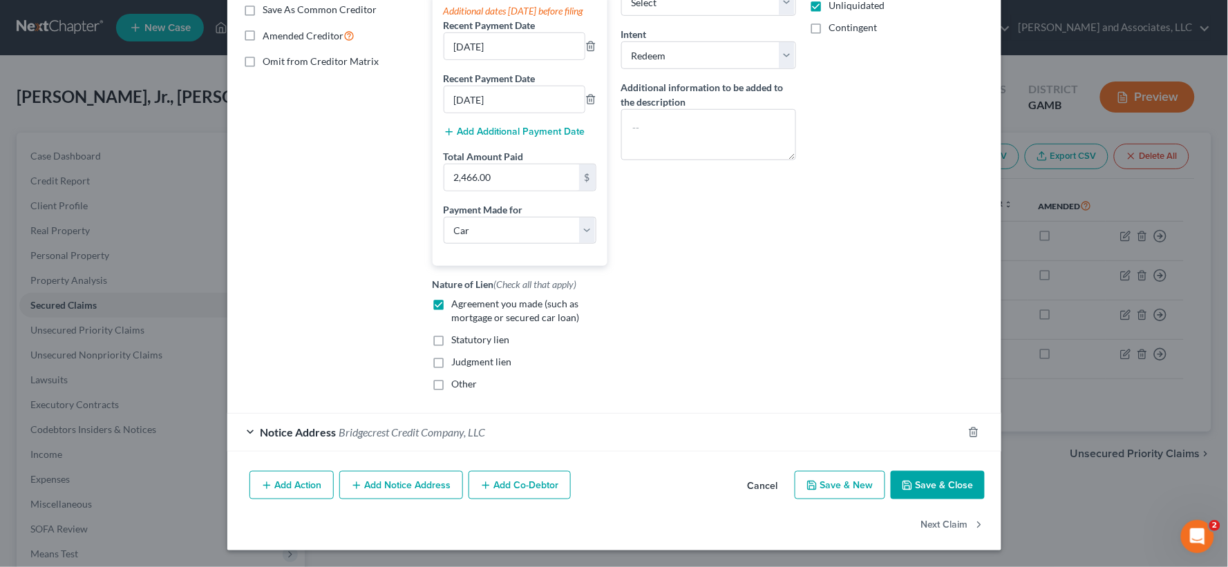
click at [943, 489] on button "Save & Close" at bounding box center [938, 485] width 94 height 29
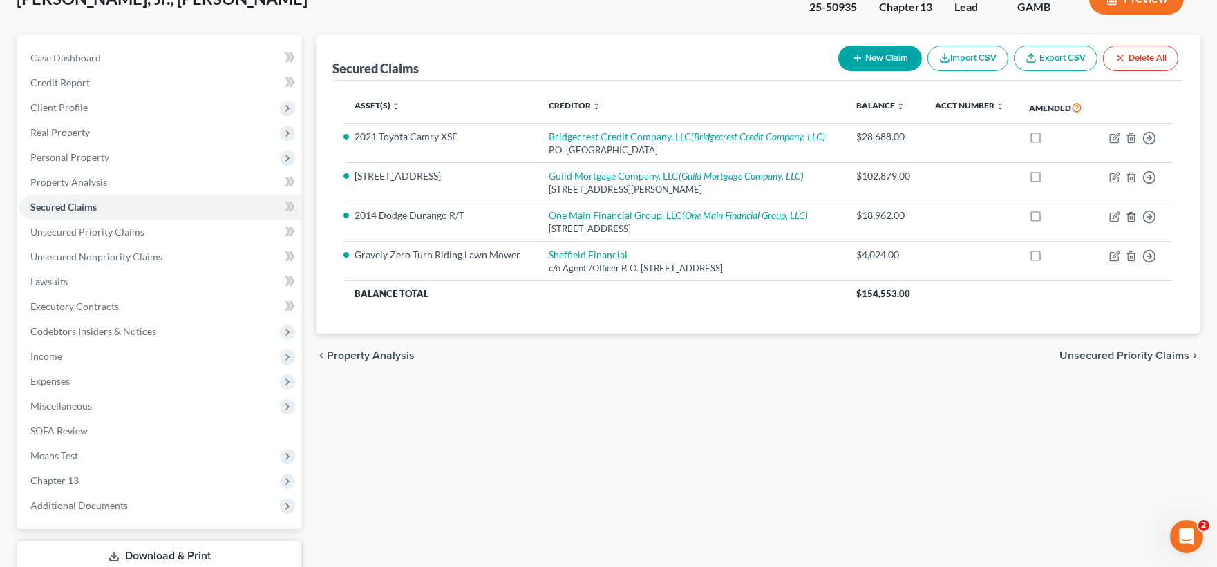
scroll to position [0, 0]
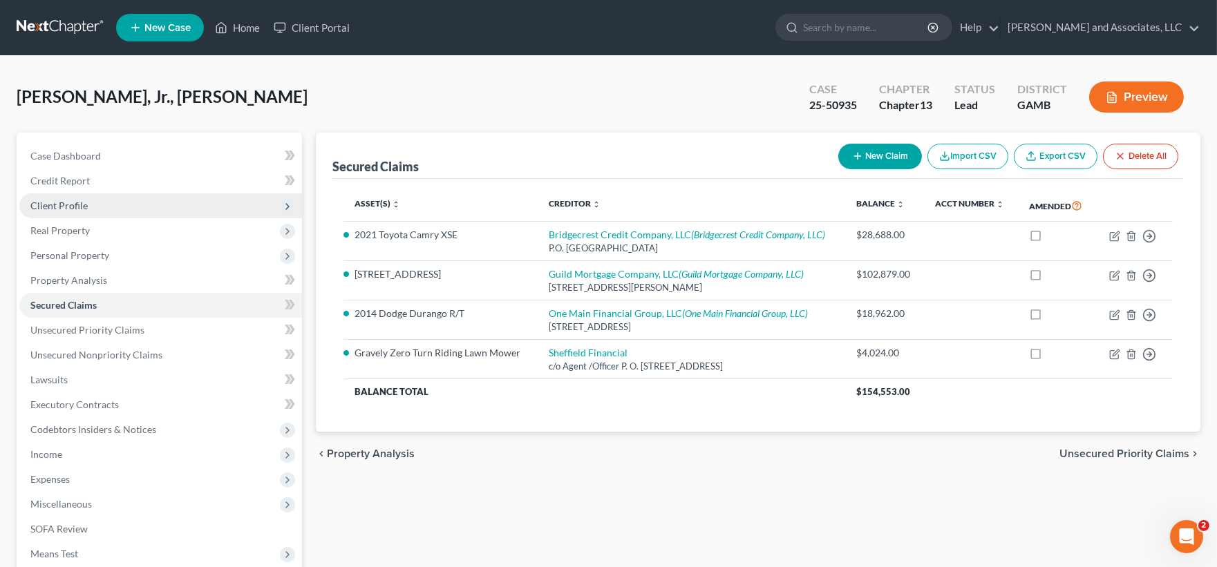
click at [66, 201] on span "Client Profile" at bounding box center [58, 206] width 57 height 12
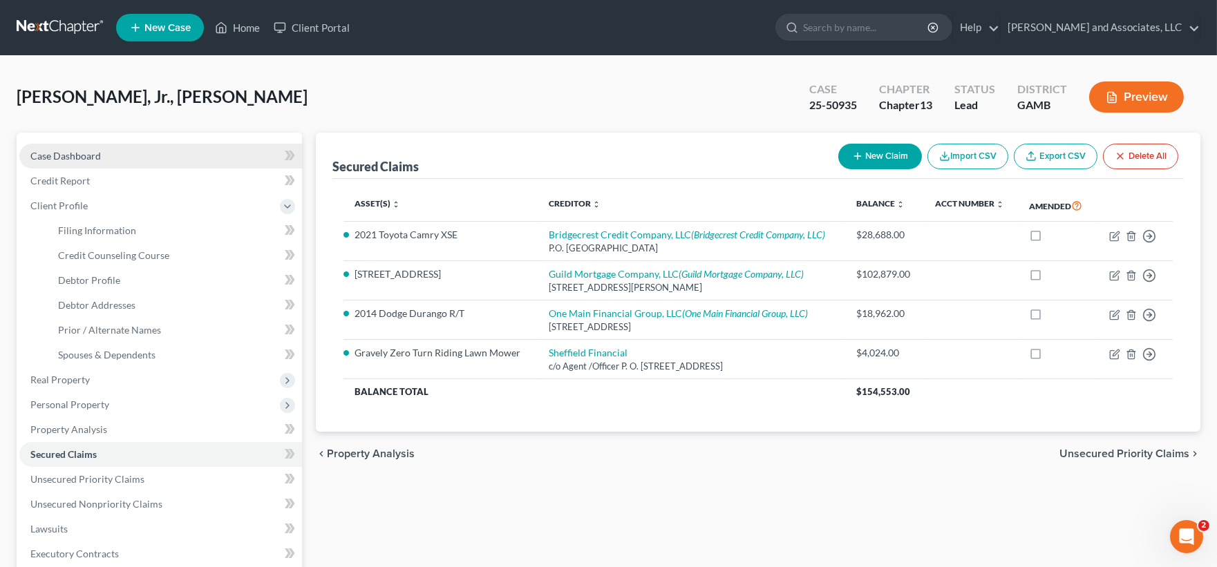
click at [46, 154] on span "Case Dashboard" at bounding box center [65, 156] width 70 height 12
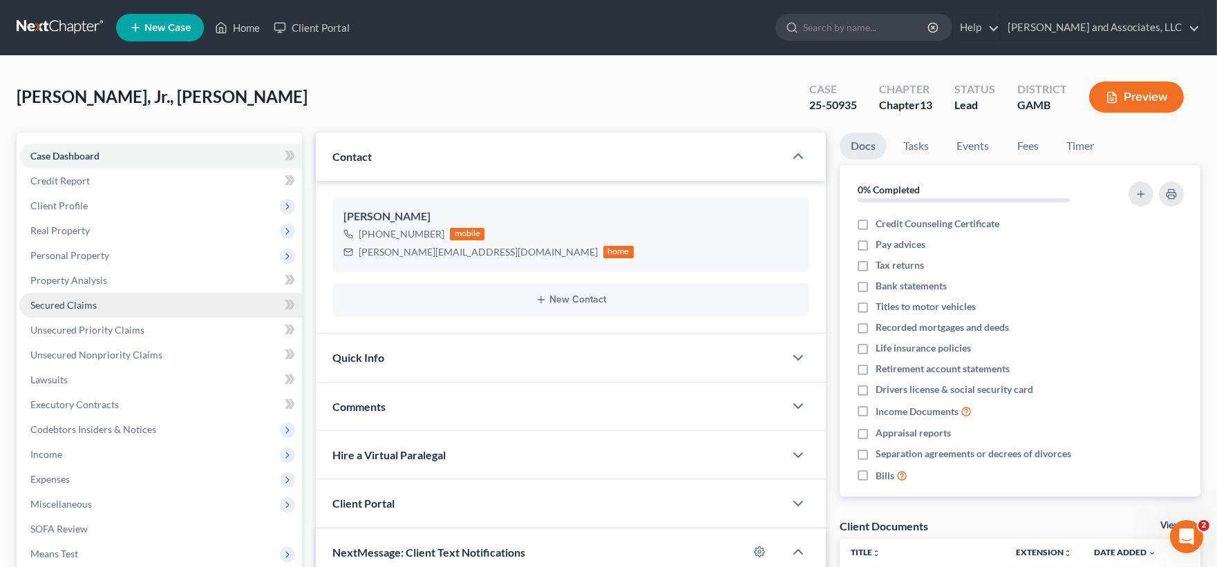
click at [46, 305] on span "Secured Claims" at bounding box center [63, 305] width 66 height 12
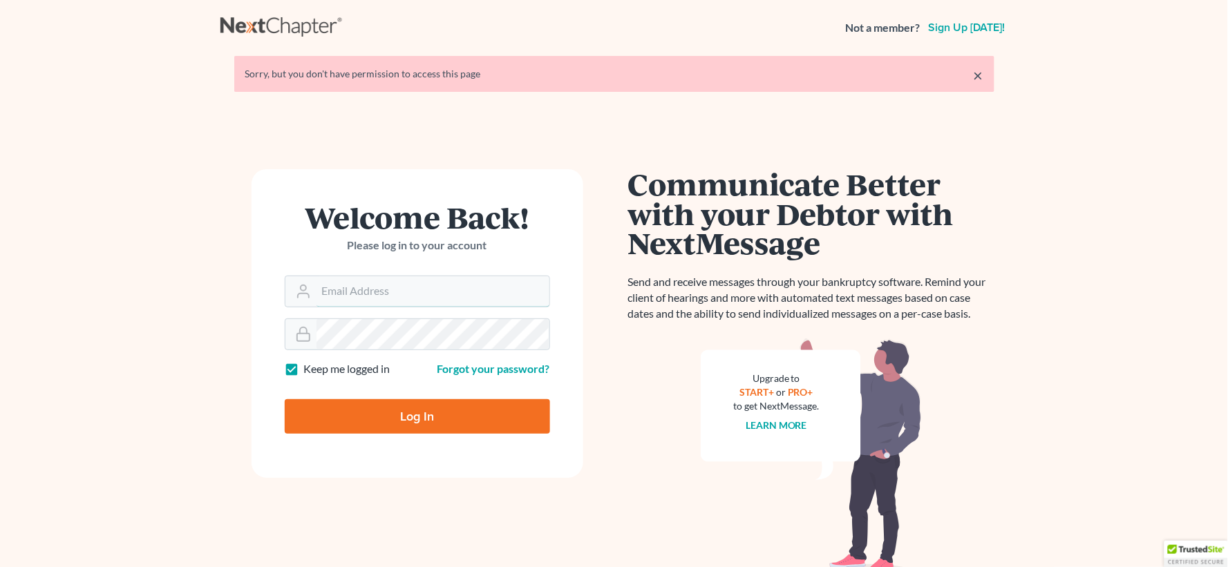
type input "[EMAIL_ADDRESS][DOMAIN_NAME]"
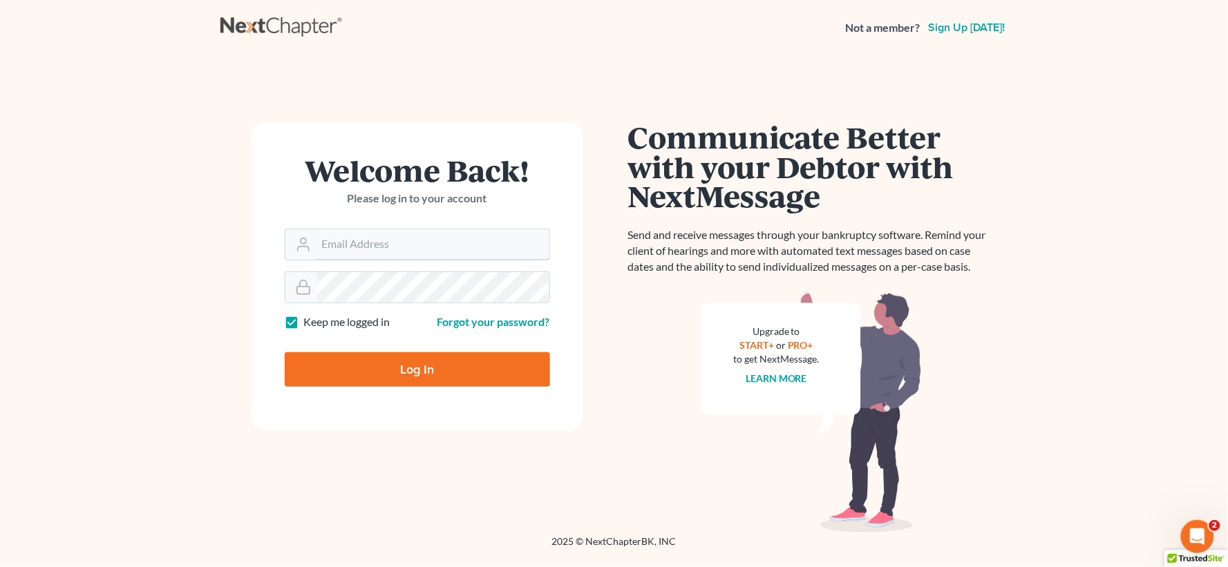
type input "[EMAIL_ADDRESS][DOMAIN_NAME]"
click at [460, 367] on input "Log In" at bounding box center [417, 369] width 265 height 35
type input "Thinking..."
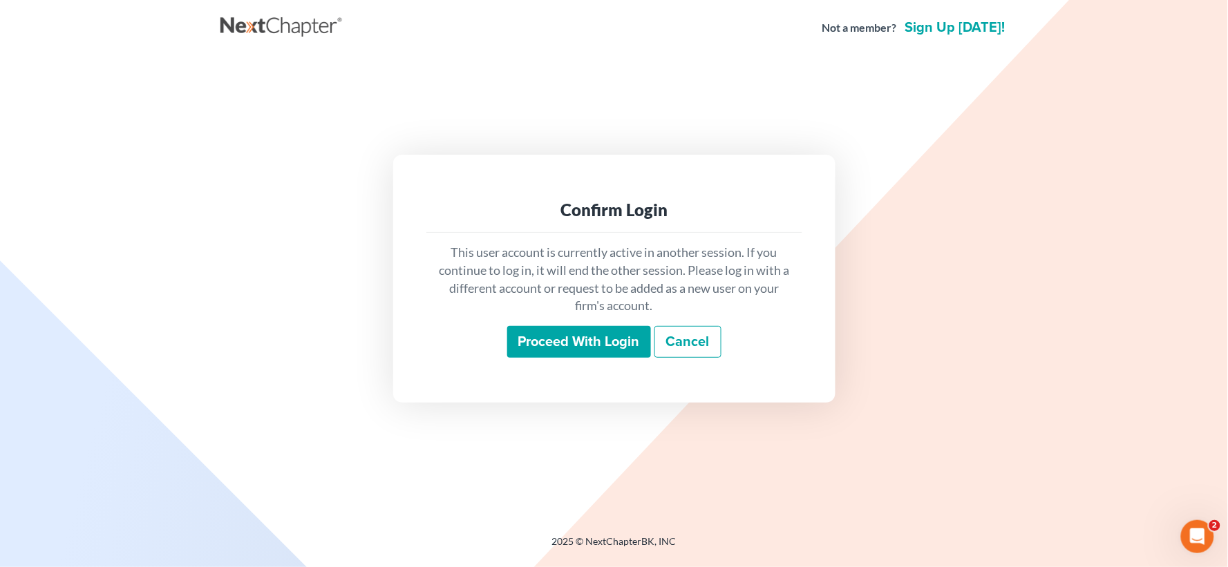
click at [602, 349] on input "Proceed with login" at bounding box center [579, 342] width 144 height 32
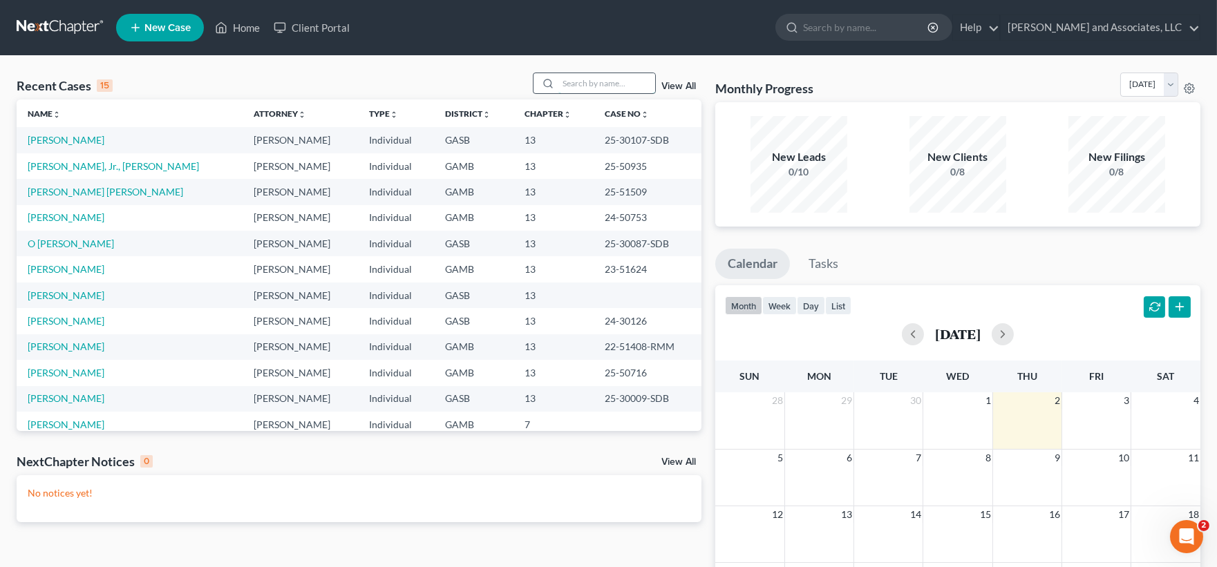
drag, startPoint x: 629, startPoint y: 84, endPoint x: 620, endPoint y: 84, distance: 9.0
click at [627, 84] on input "search" at bounding box center [606, 83] width 97 height 20
click at [616, 83] on input "search" at bounding box center [606, 83] width 97 height 20
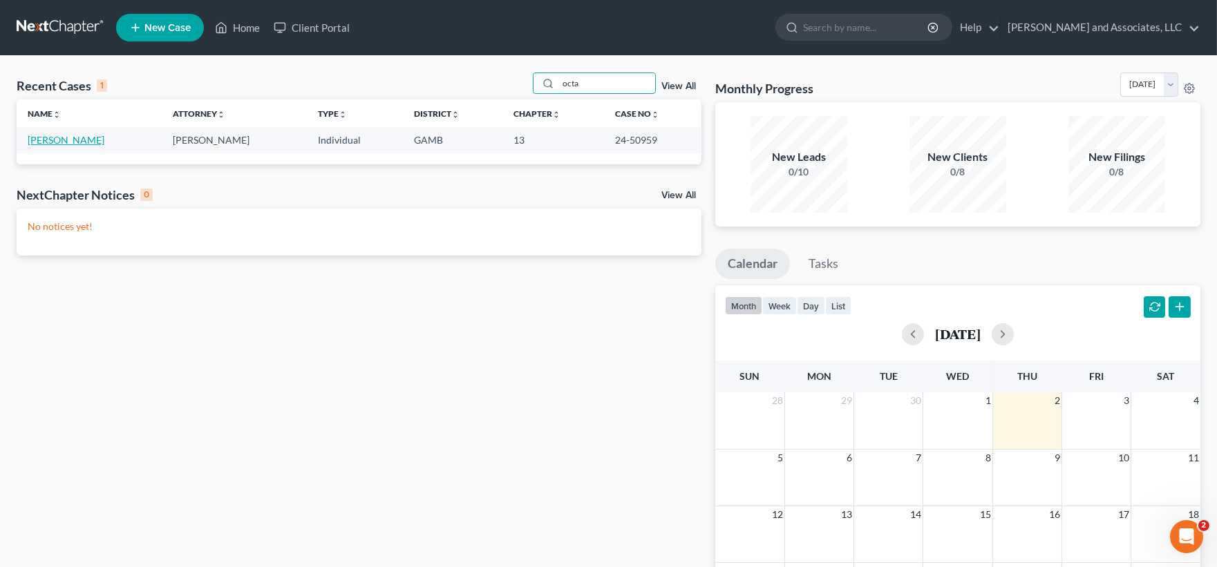
type input "octa"
click at [91, 141] on link "[PERSON_NAME]" at bounding box center [66, 140] width 77 height 12
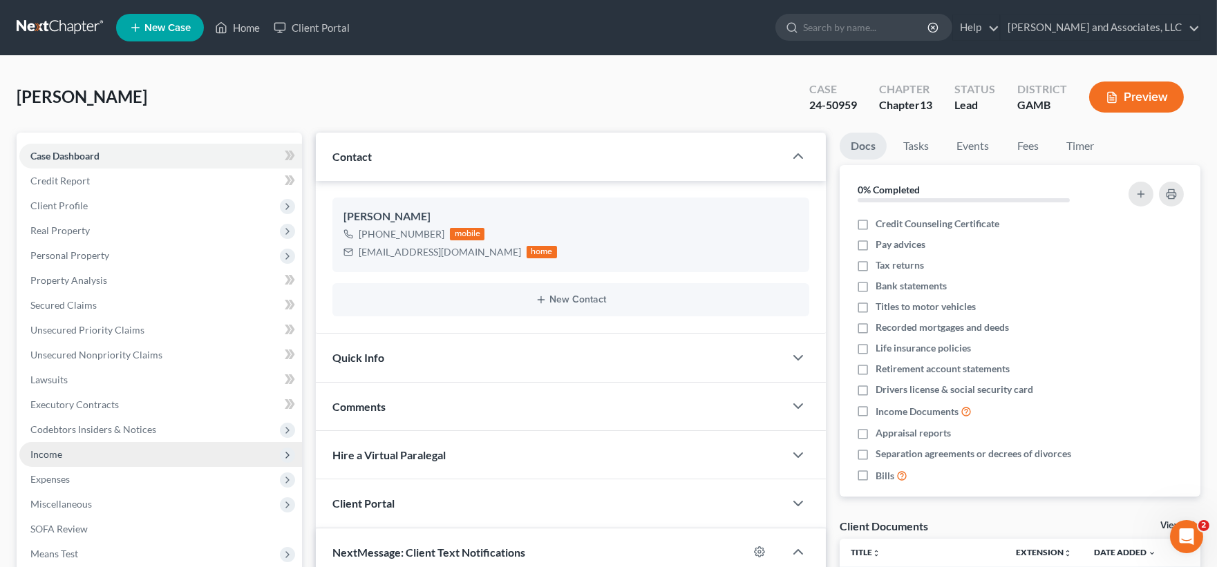
scroll to position [2529, 0]
click at [50, 444] on span "Income" at bounding box center [160, 454] width 283 height 25
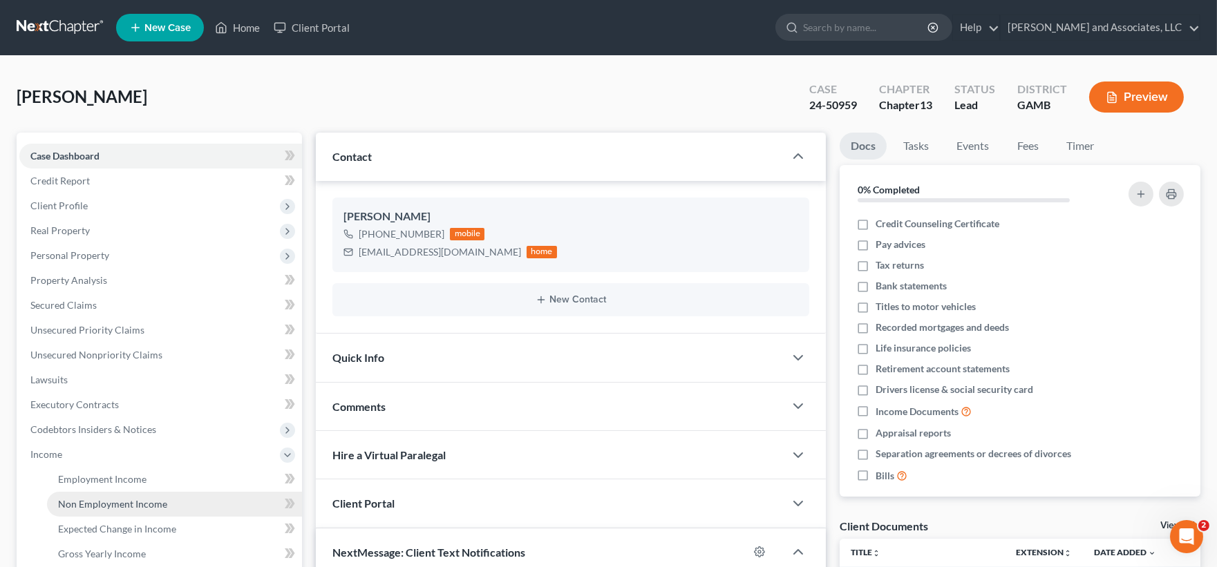
click at [100, 500] on span "Non Employment Income" at bounding box center [112, 504] width 109 height 12
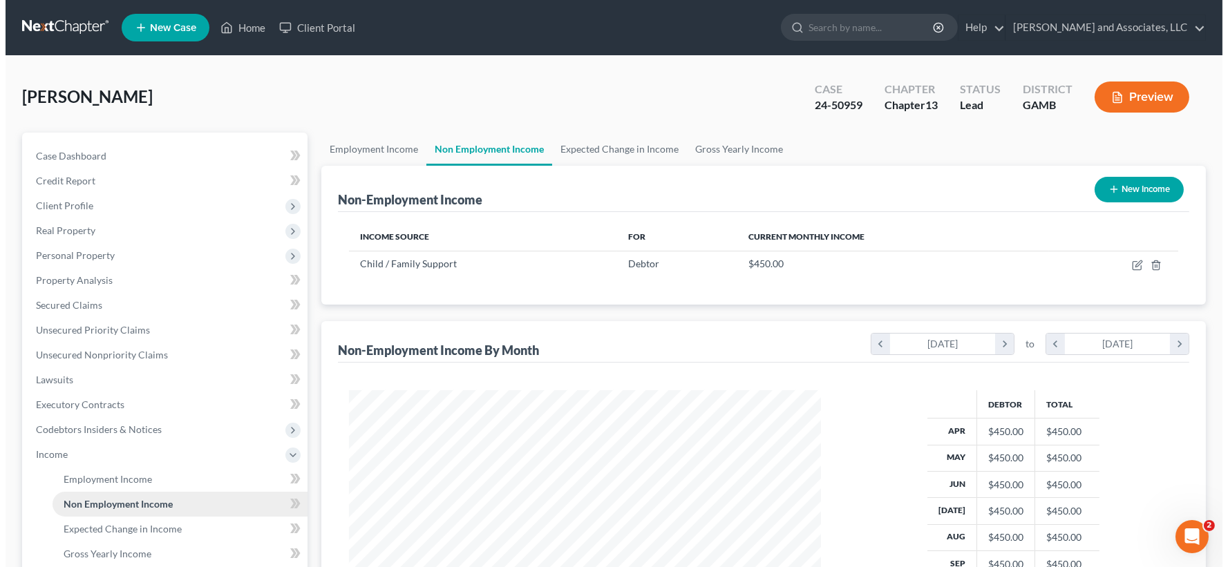
scroll to position [247, 500]
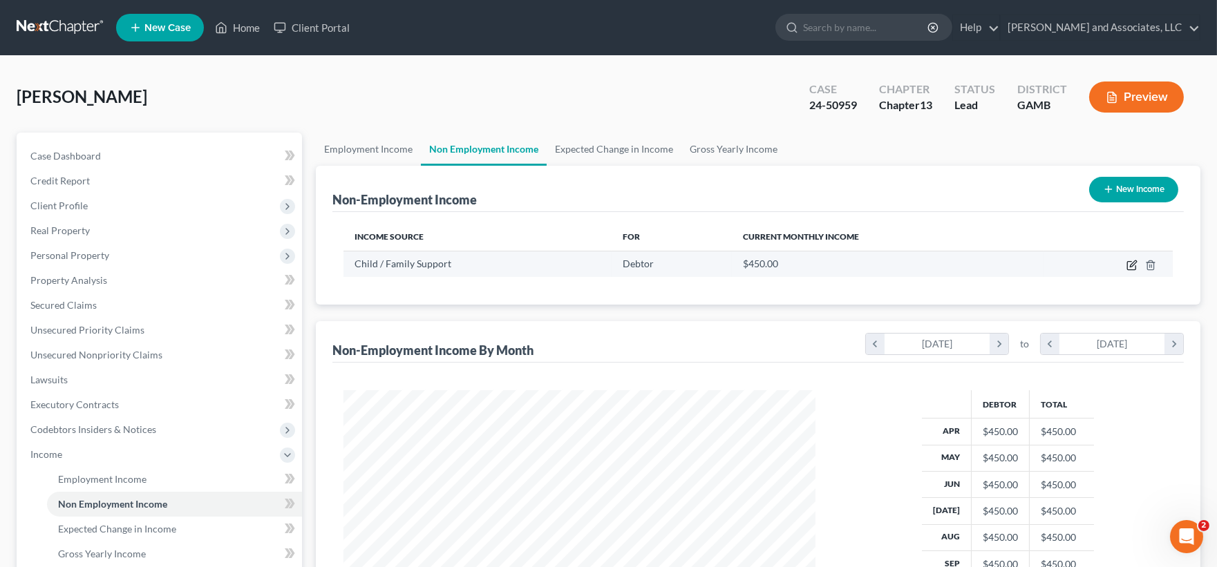
click at [1129, 265] on icon "button" at bounding box center [1131, 265] width 11 height 11
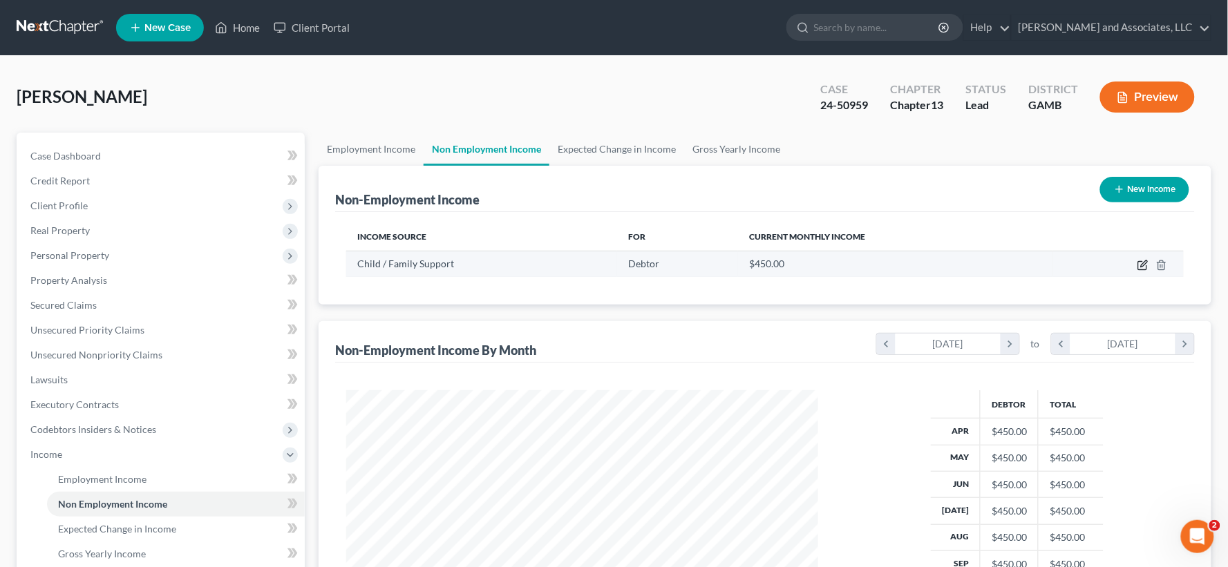
select select "7"
select select "0"
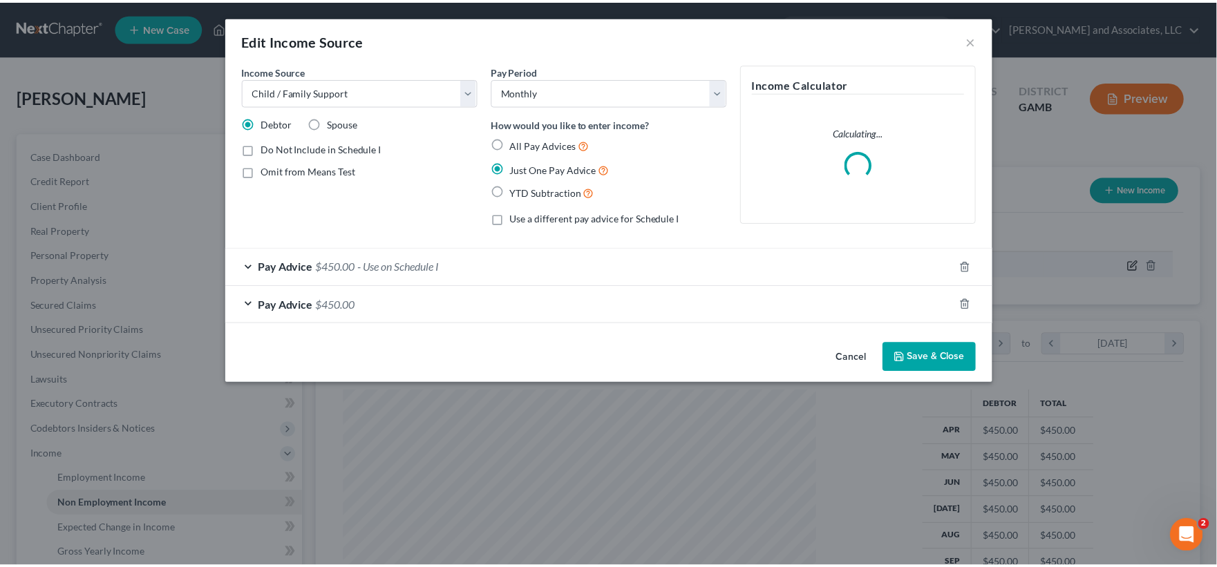
scroll to position [247, 505]
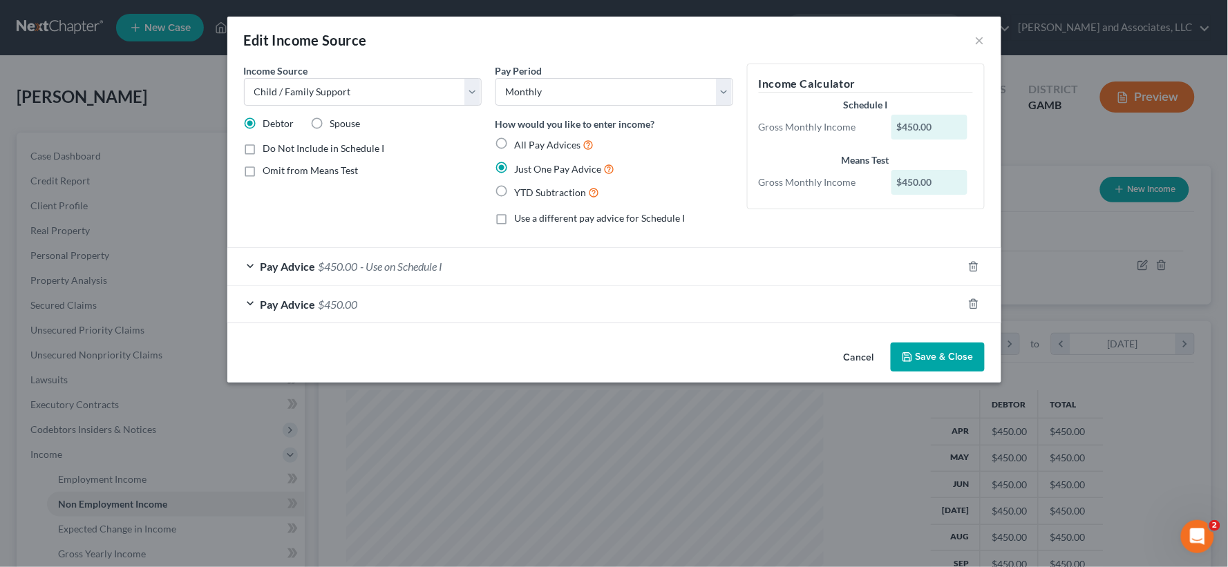
click at [955, 362] on button "Save & Close" at bounding box center [938, 357] width 94 height 29
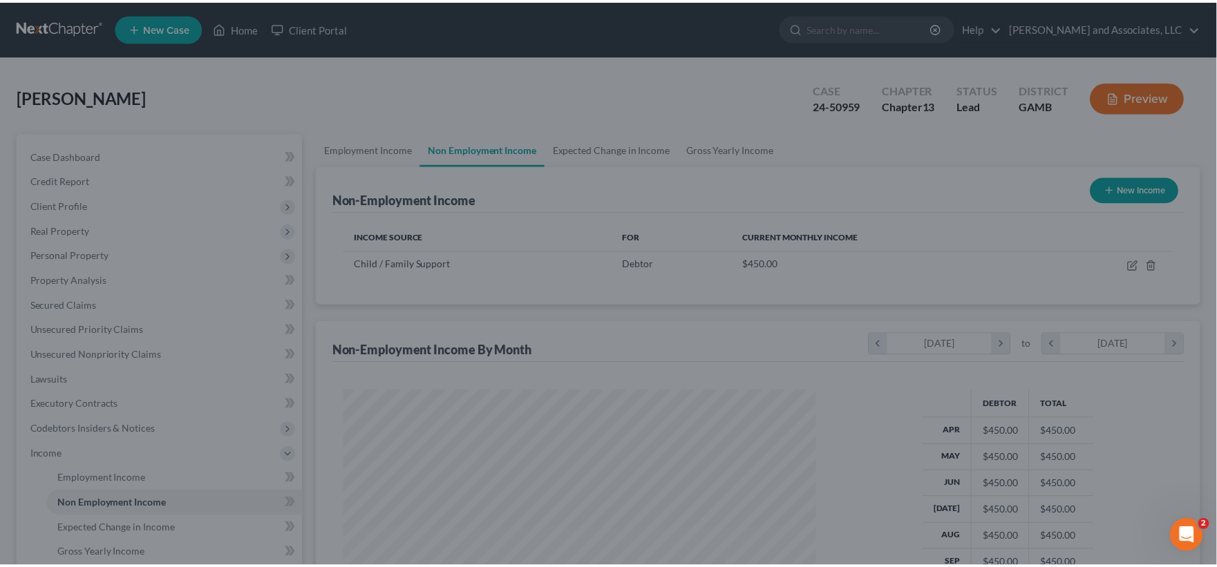
scroll to position [690832, 690579]
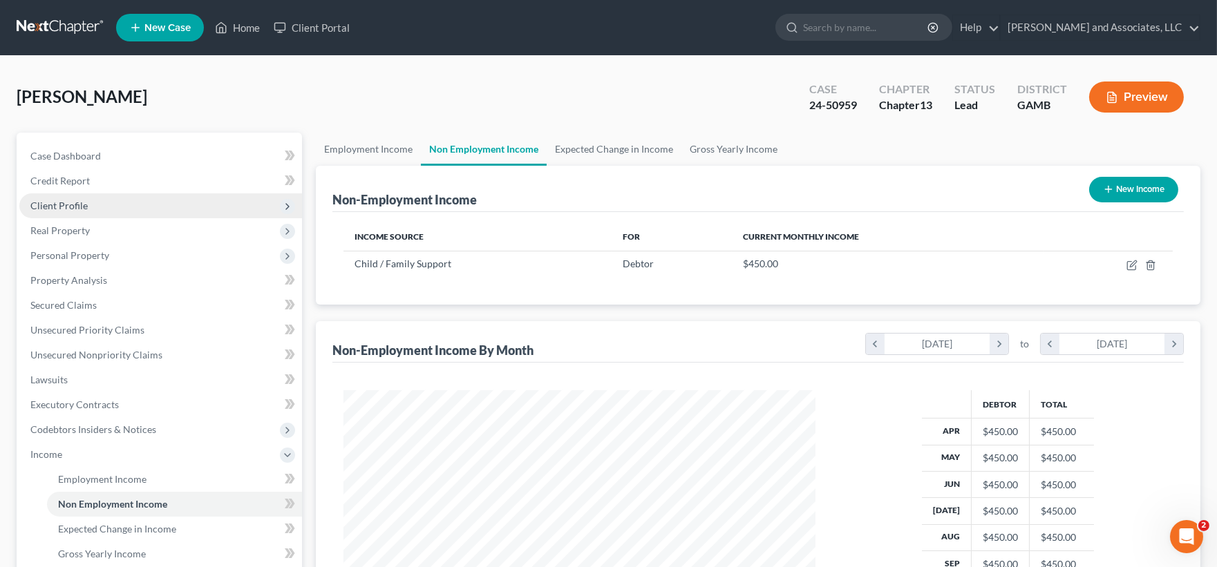
click at [59, 208] on span "Client Profile" at bounding box center [58, 206] width 57 height 12
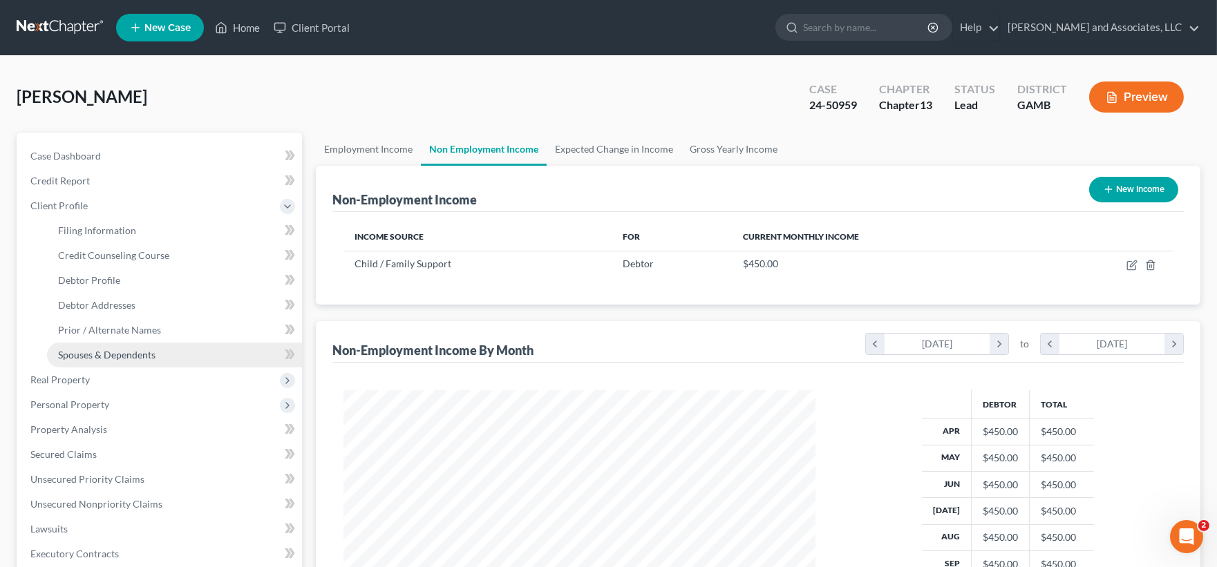
click at [84, 353] on span "Spouses & Dependents" at bounding box center [106, 355] width 97 height 12
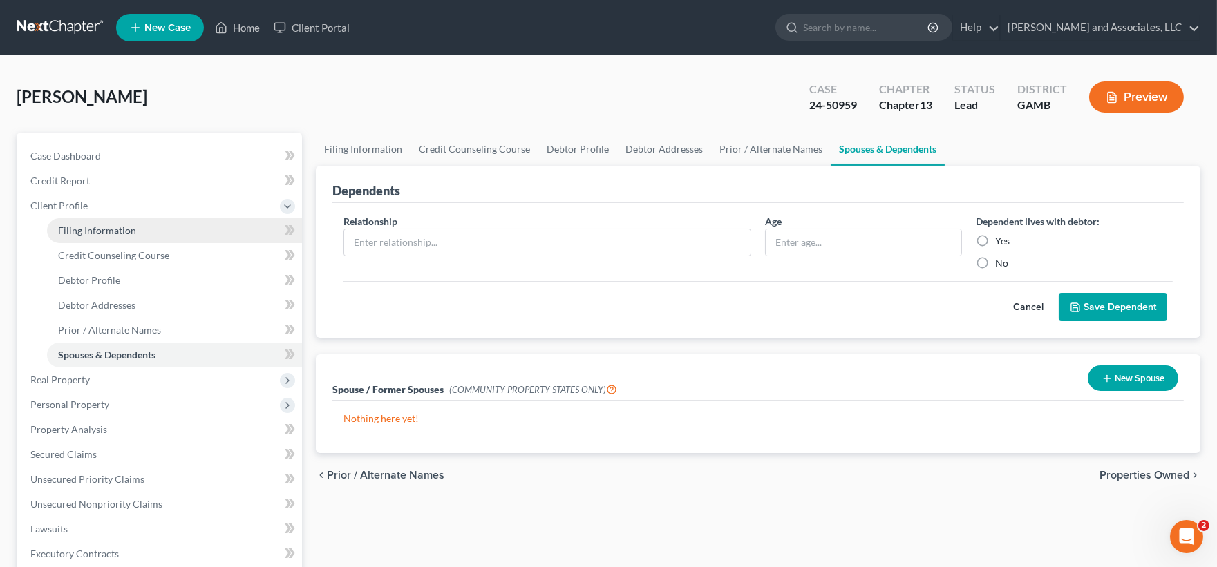
click at [104, 225] on span "Filing Information" at bounding box center [97, 231] width 78 height 12
select select "1"
select select "0"
select select "3"
select select "10"
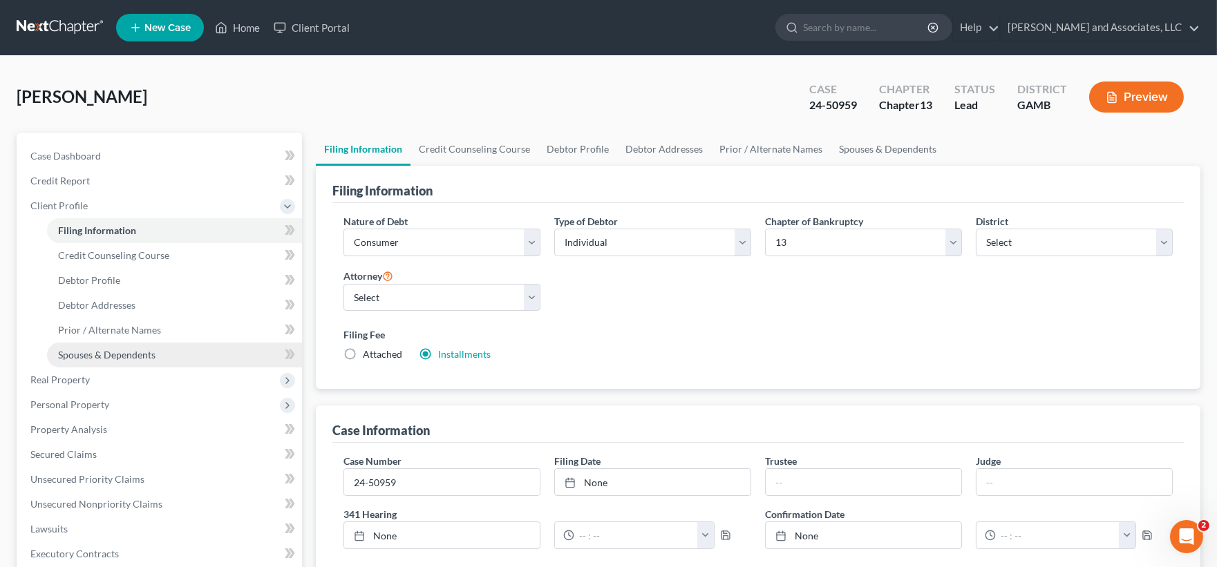
click at [86, 357] on span "Spouses & Dependents" at bounding box center [106, 355] width 97 height 12
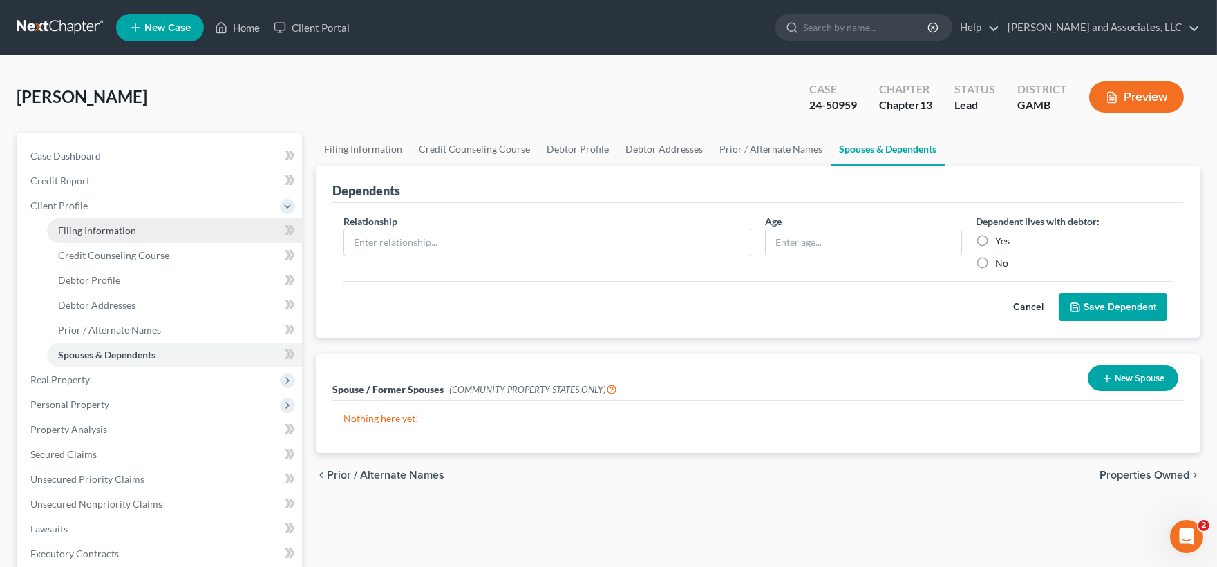
click at [84, 220] on link "Filing Information" at bounding box center [174, 230] width 255 height 25
select select "1"
select select "0"
select select "3"
select select "18"
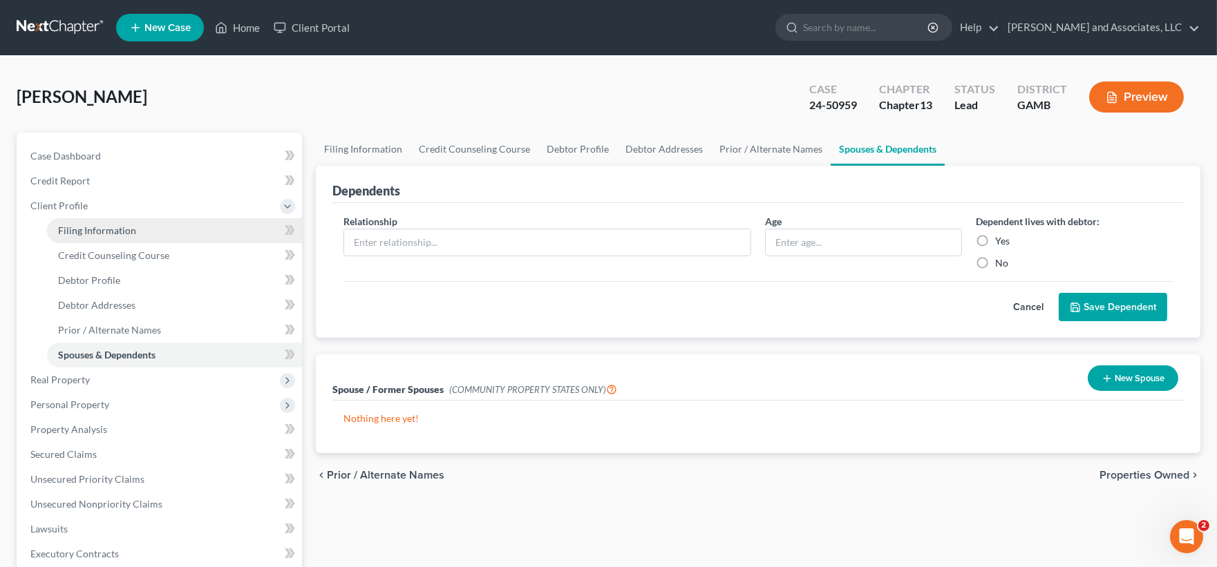
select select "0"
select select "10"
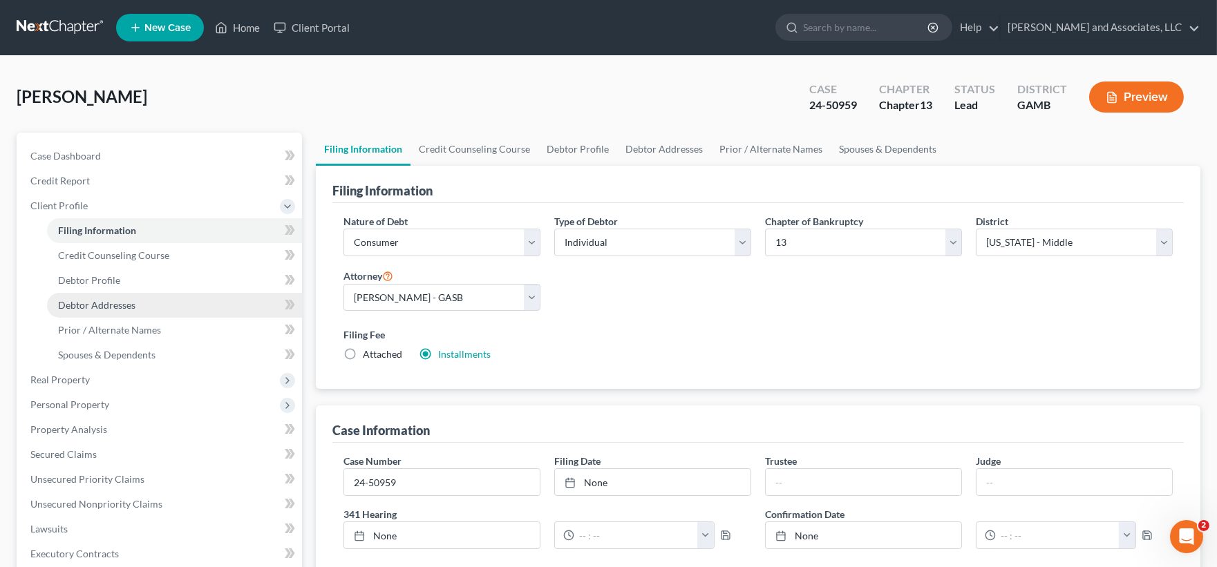
click at [79, 301] on span "Debtor Addresses" at bounding box center [96, 305] width 77 height 12
